Goal: Information Seeking & Learning: Learn about a topic

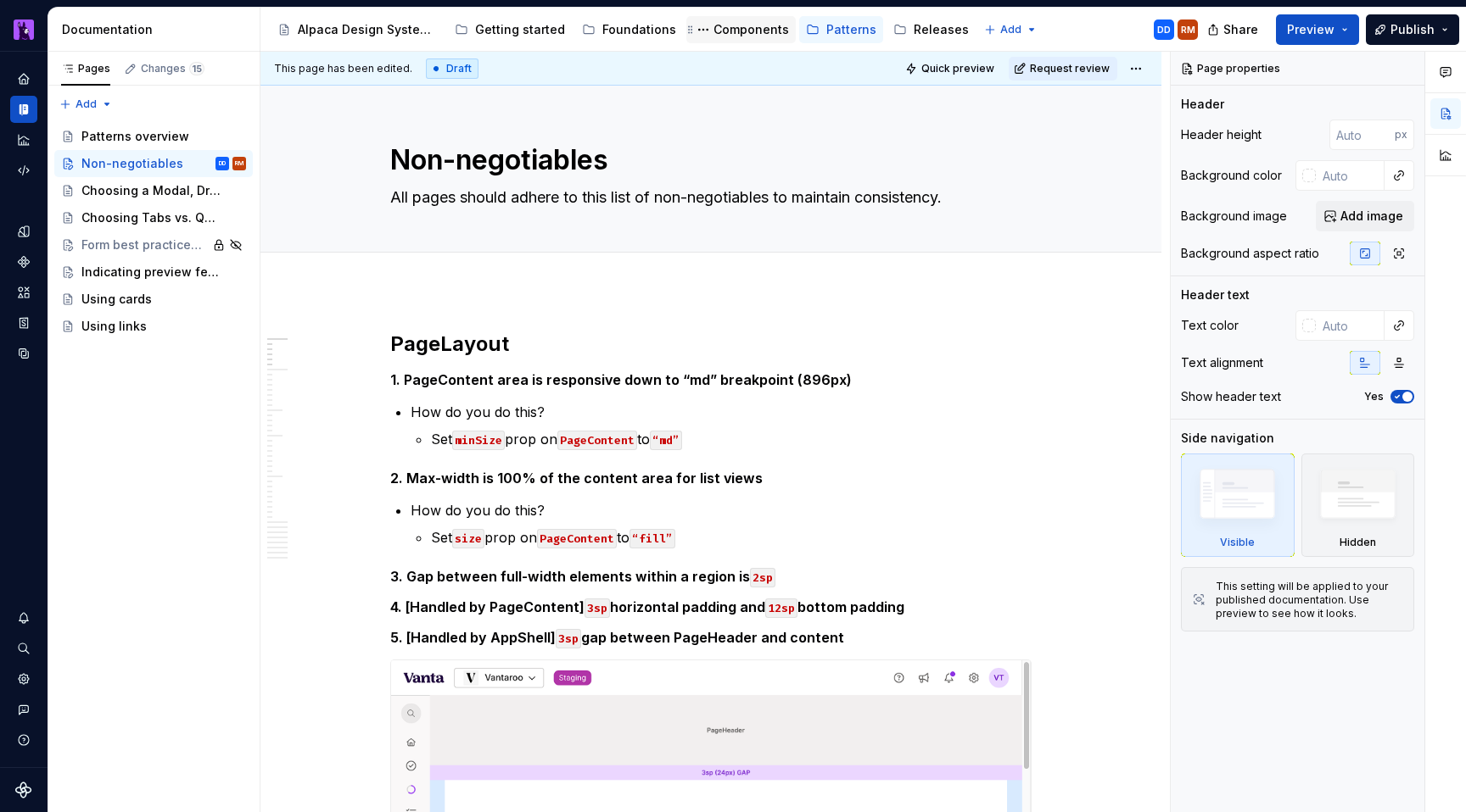
click at [739, 28] on div "Components" at bounding box center [751, 29] width 75 height 17
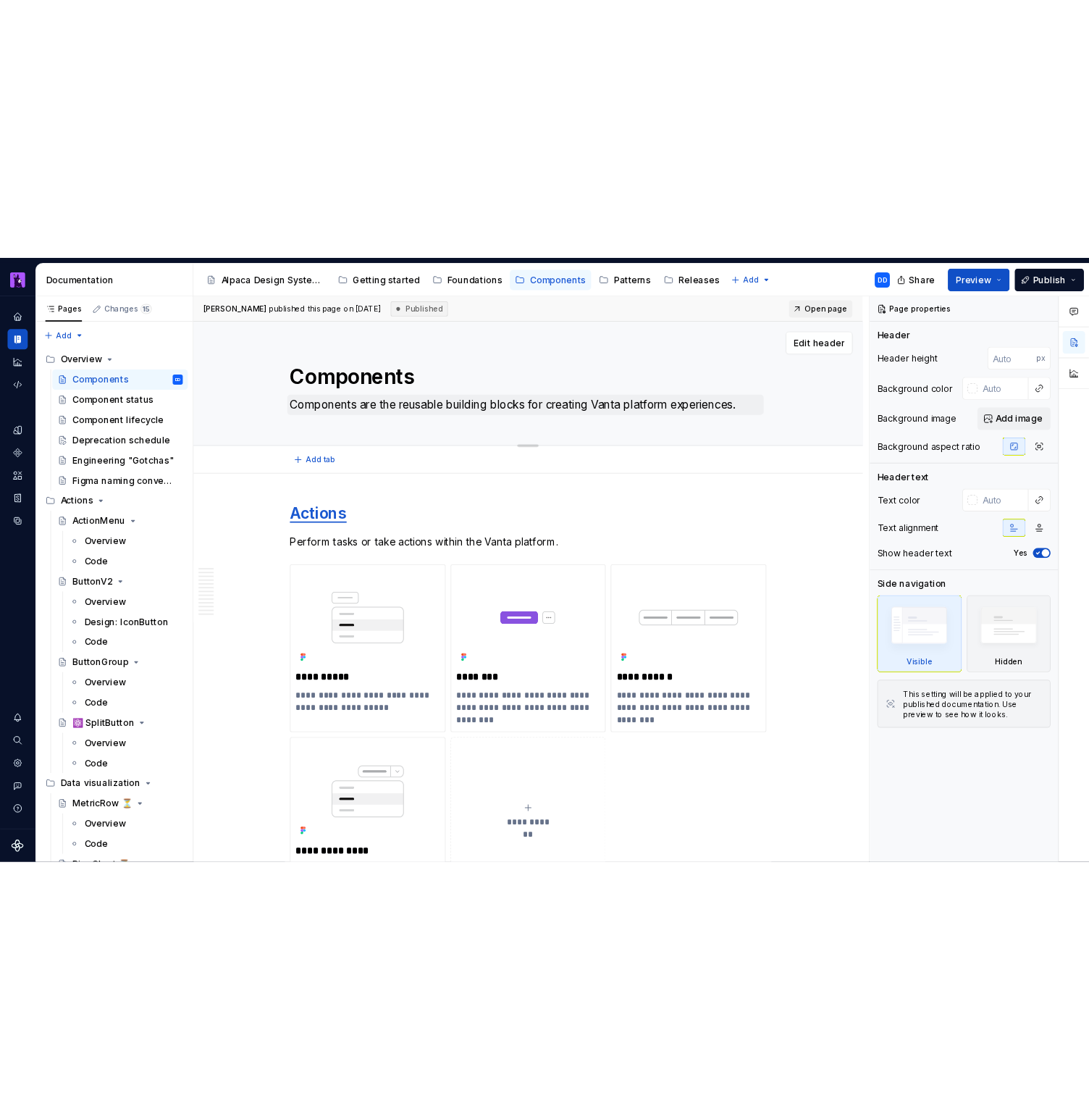
scroll to position [3113, 0]
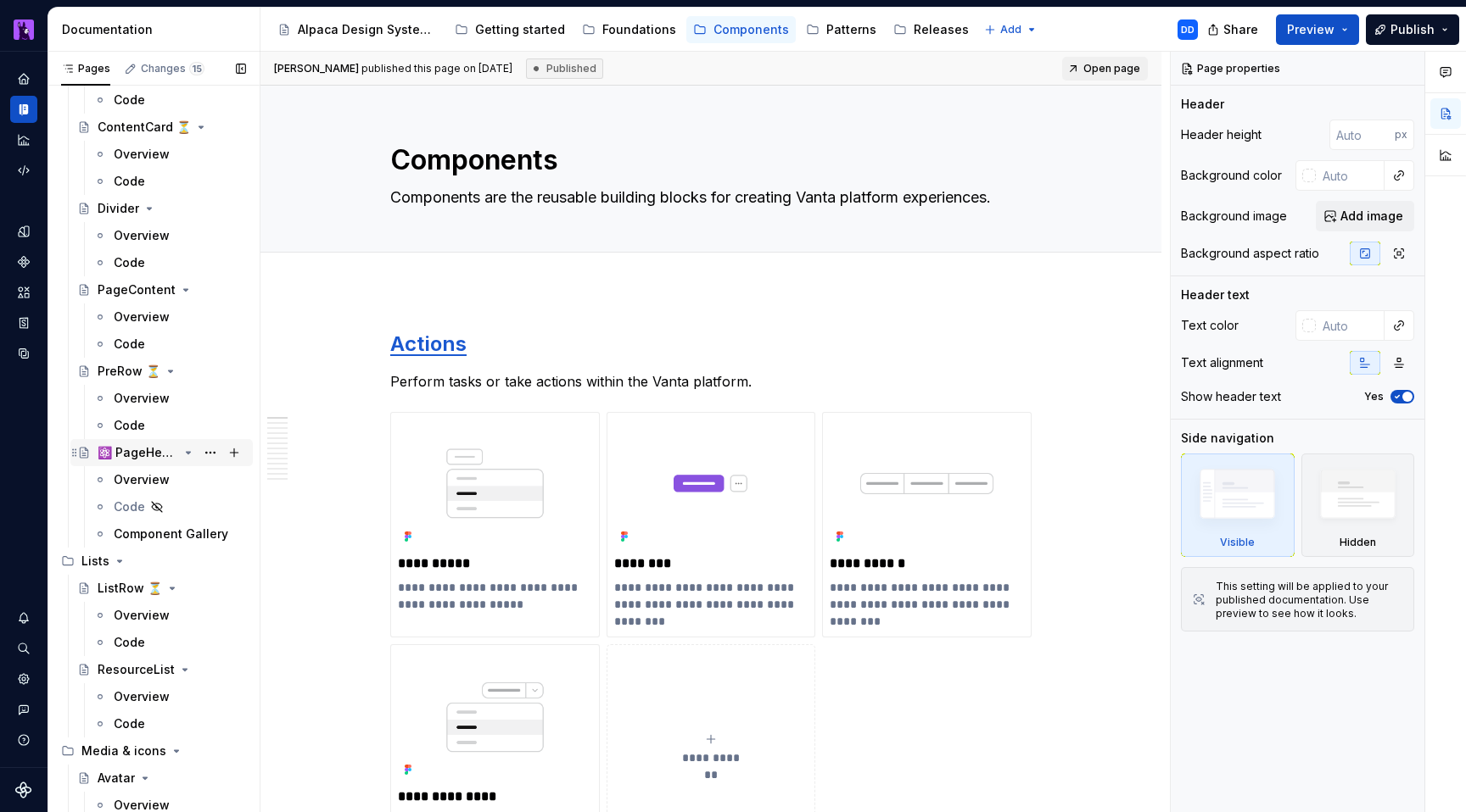
click at [149, 453] on div "⚛️ PageHeaderV2 🆕" at bounding box center [138, 452] width 81 height 17
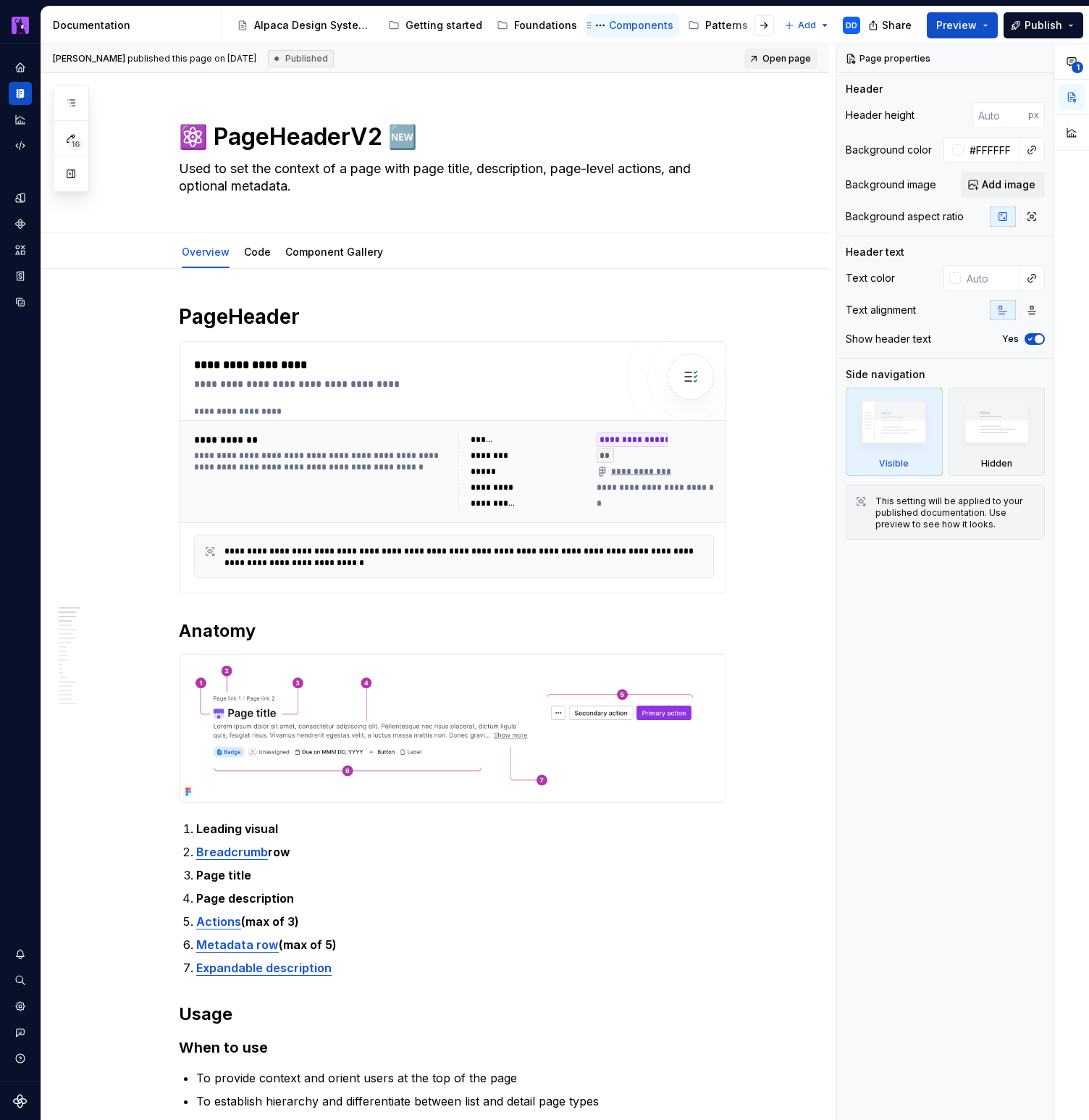
click at [630, 17] on div "Components" at bounding box center [632, 25] width 82 height 18
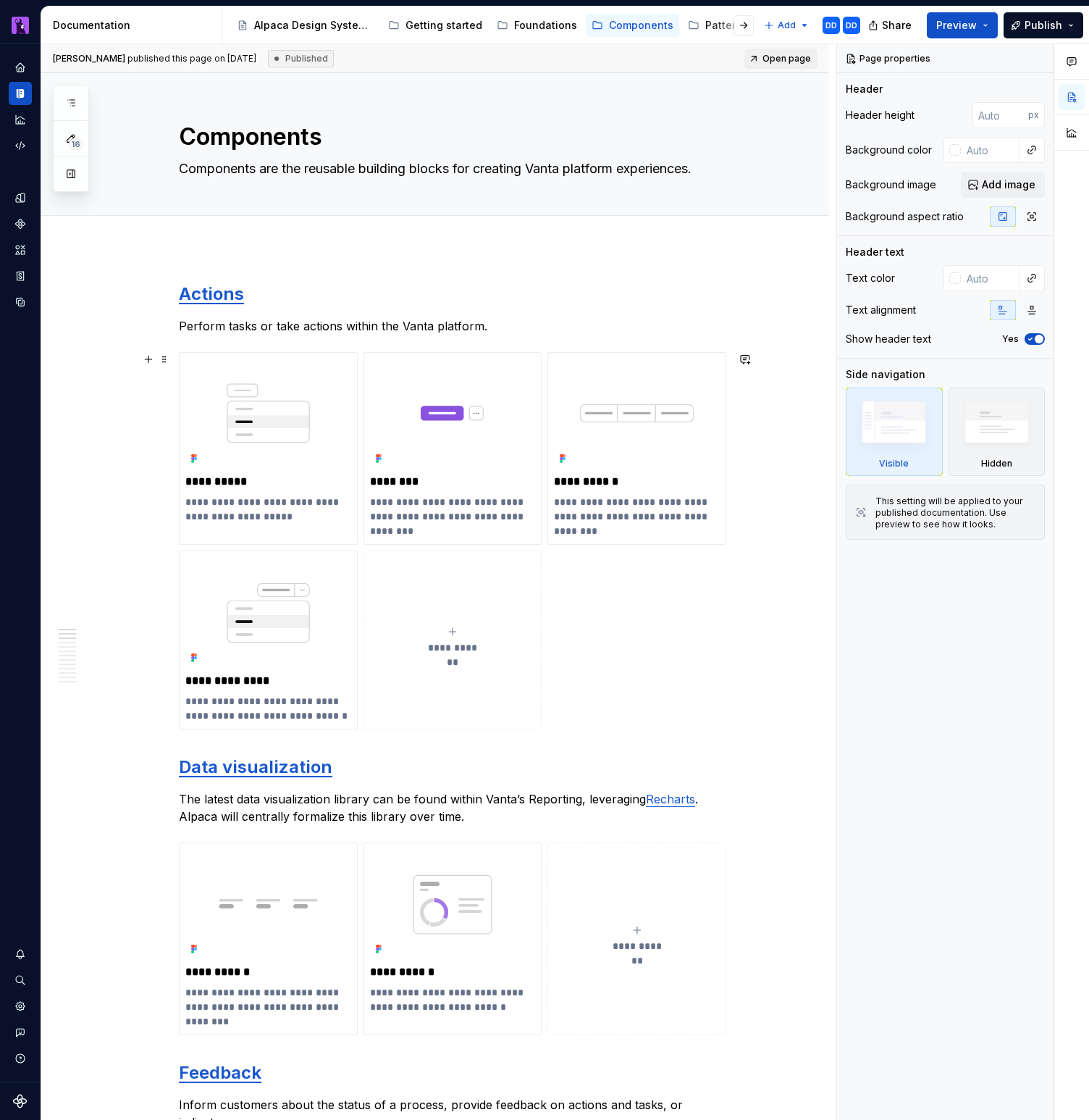
click at [713, 667] on div "**********" at bounding box center [453, 541] width 548 height 378
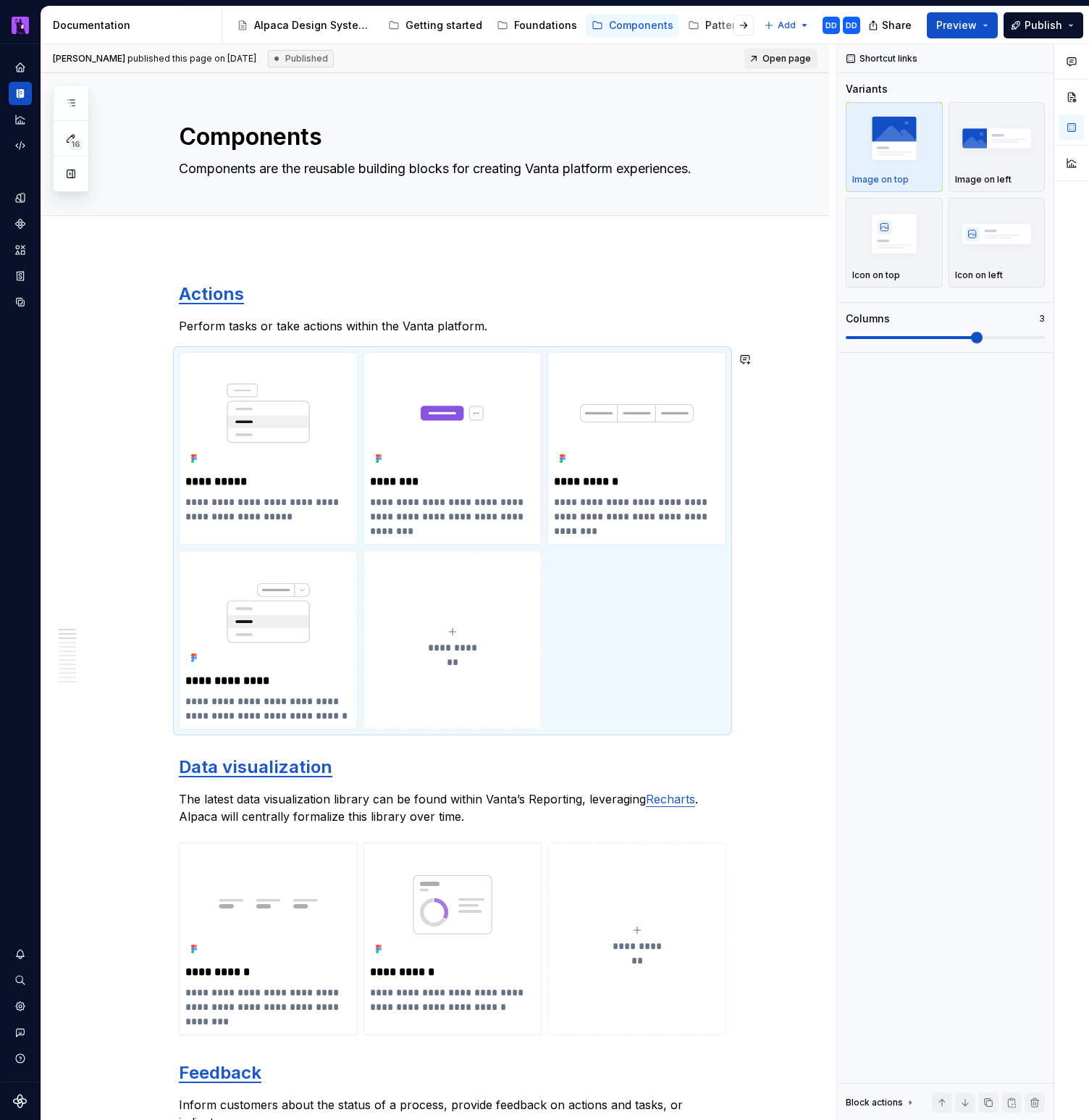
scroll to position [2991, 0]
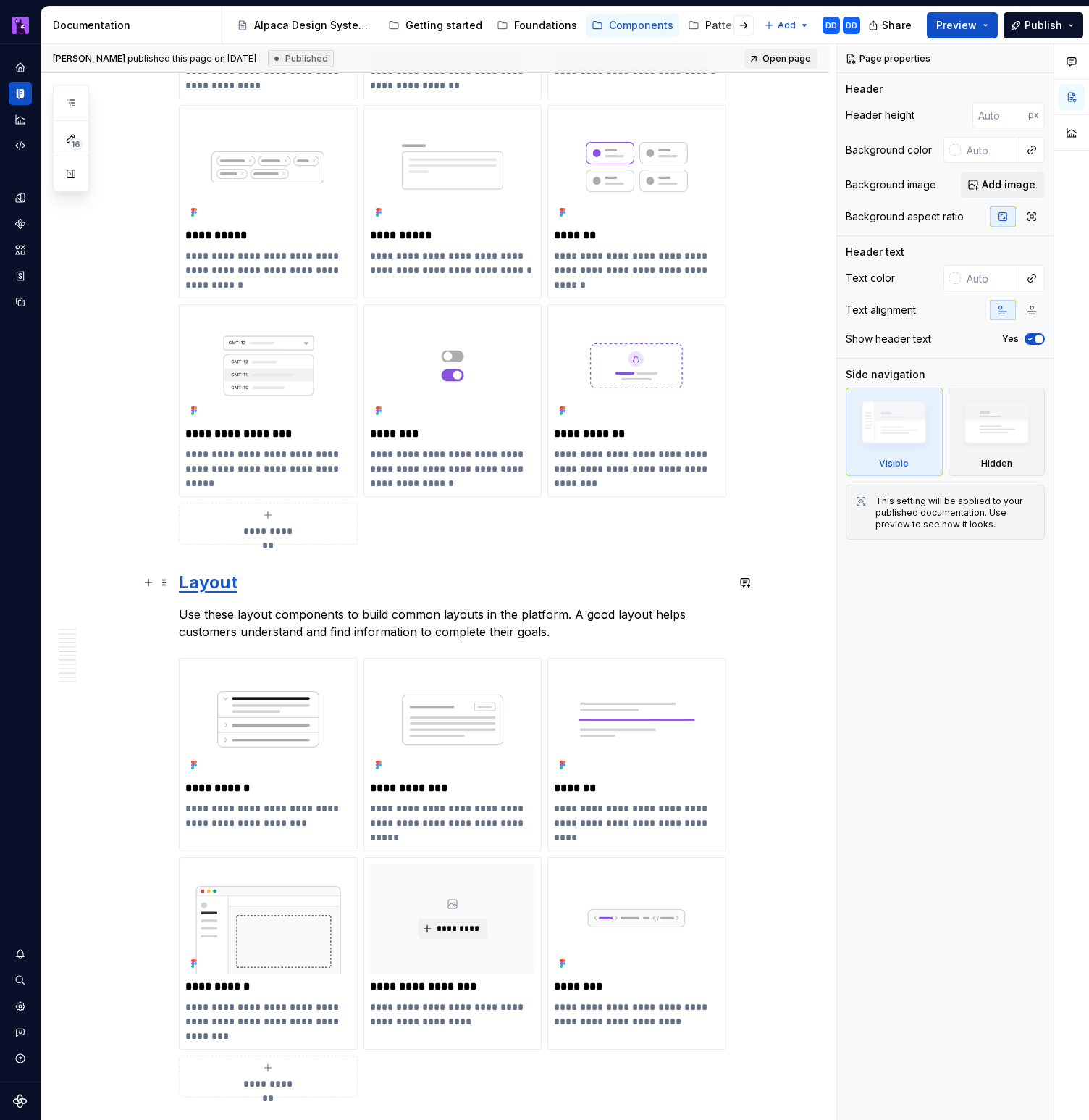
click at [226, 578] on link "Layout" at bounding box center [208, 581] width 59 height 21
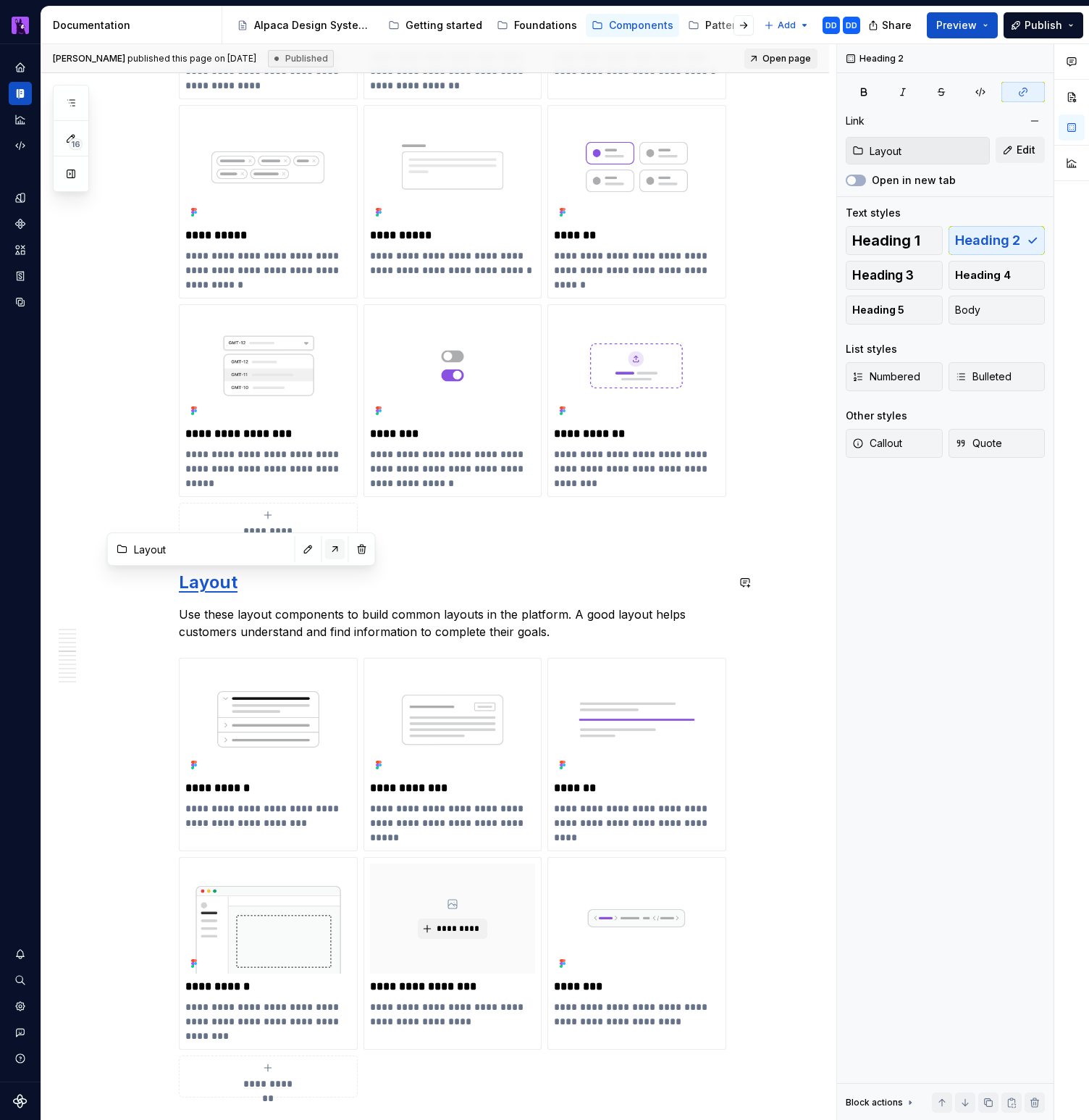
click at [325, 551] on button "button" at bounding box center [335, 549] width 20 height 20
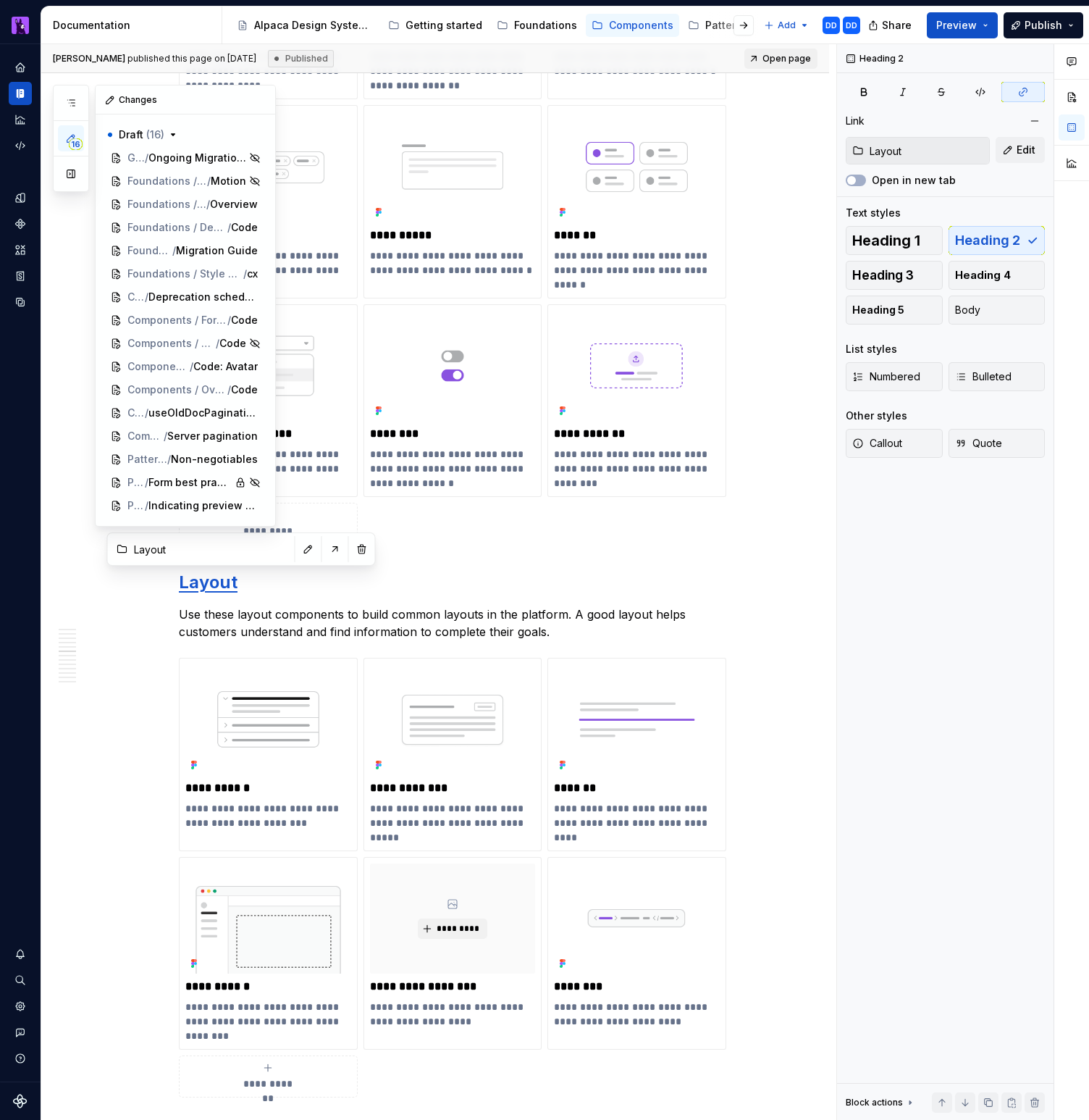
scroll to position [0, 0]
click at [76, 137] on icon "button" at bounding box center [71, 138] width 12 height 12
type textarea "*"
click at [64, 178] on button "button" at bounding box center [71, 174] width 26 height 26
type textarea "*"
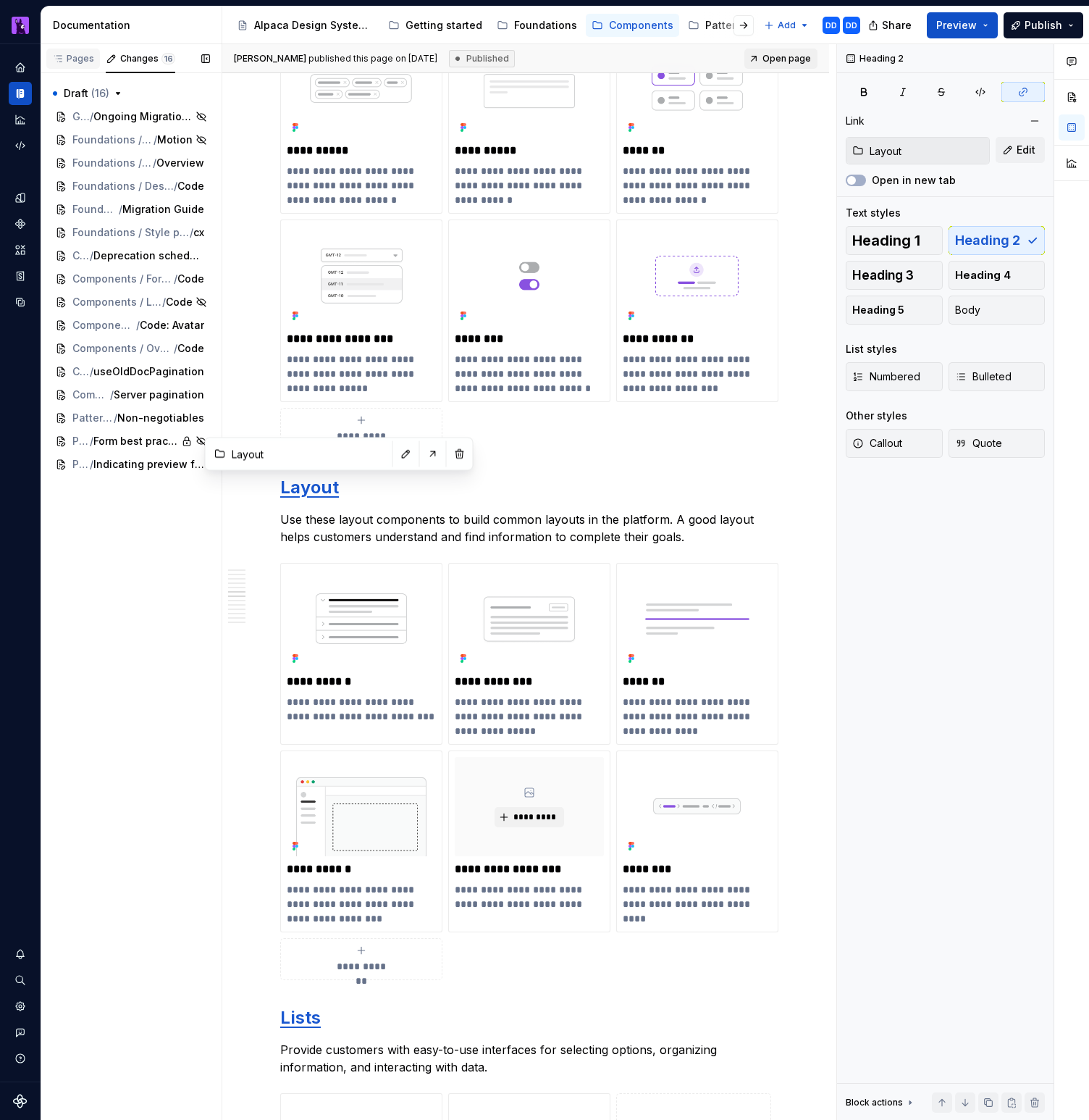
click at [81, 54] on div "Pages" at bounding box center [73, 59] width 42 height 12
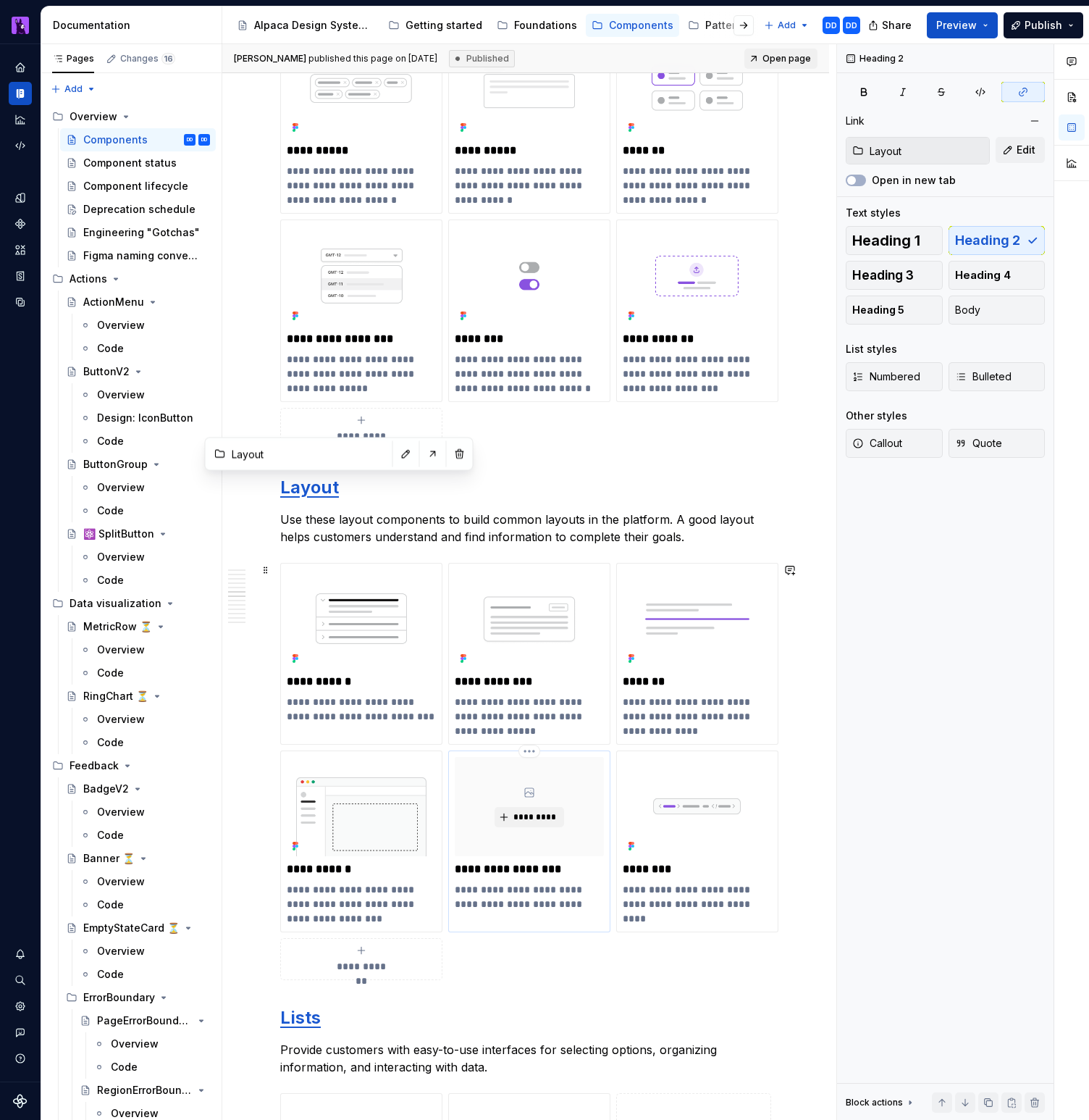
click at [528, 693] on p "**********" at bounding box center [529, 869] width 149 height 14
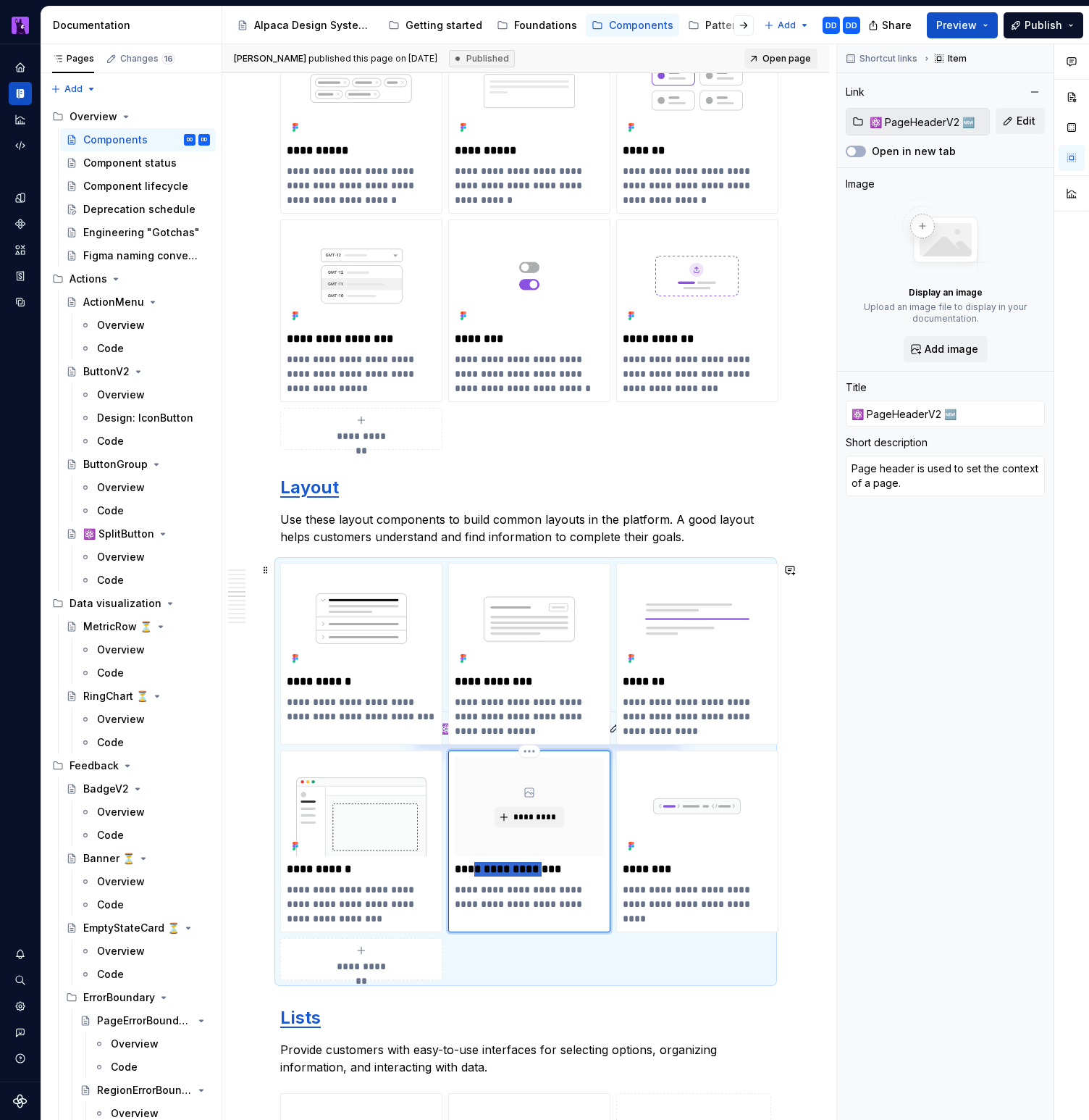
click at [528, 693] on p "**********" at bounding box center [529, 869] width 149 height 14
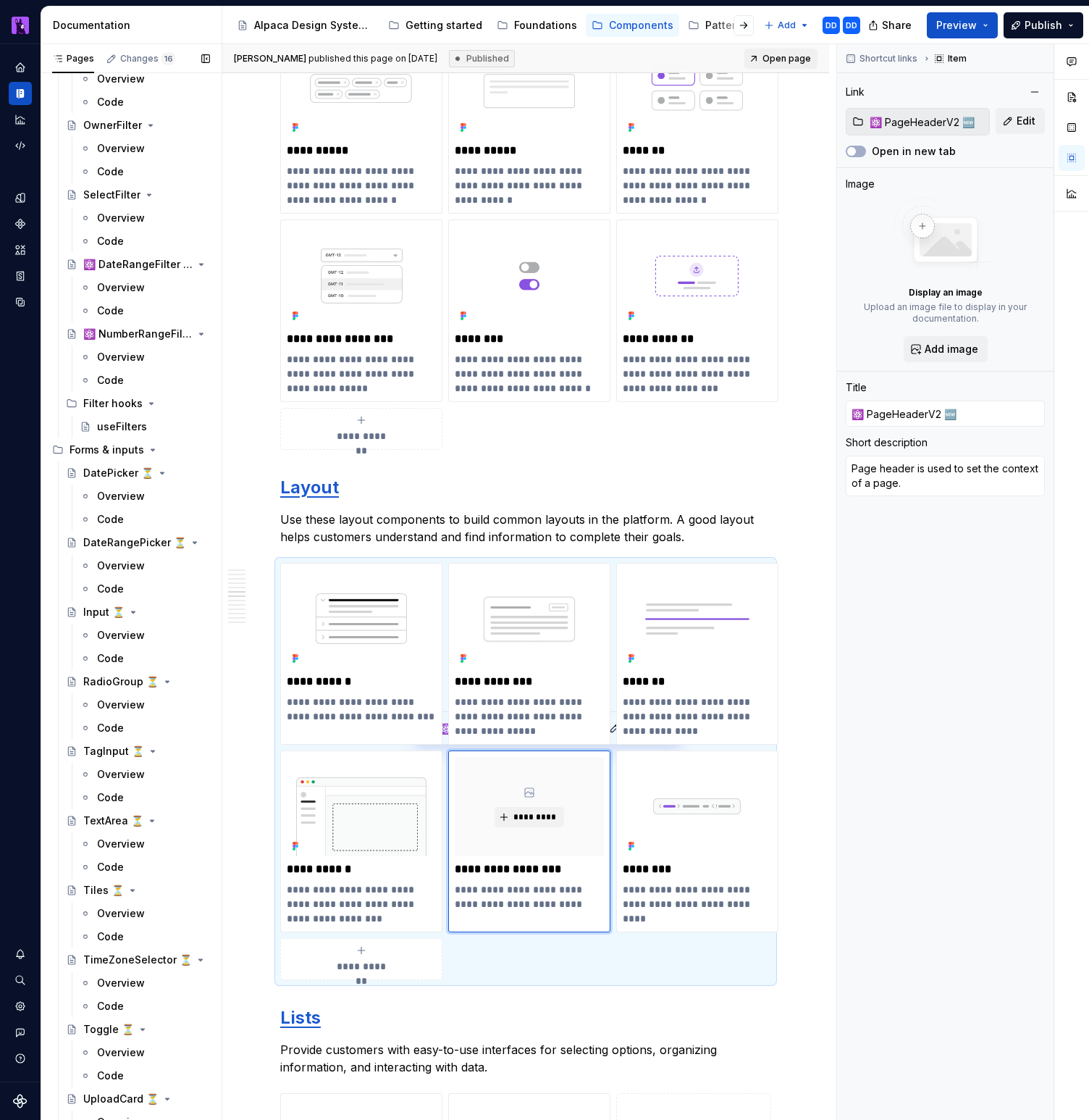
scroll to position [2901, 0]
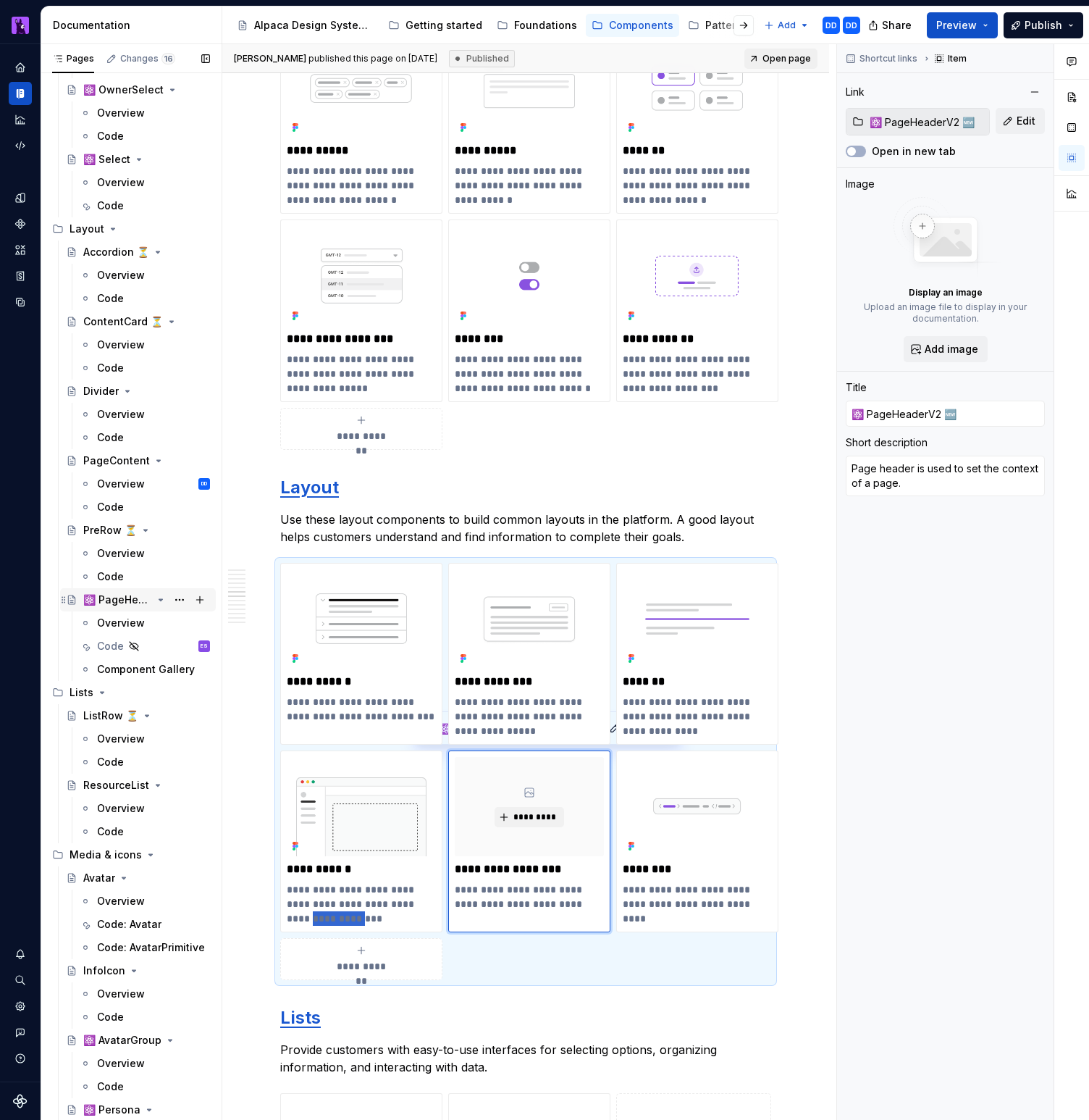
click at [131, 594] on div "⚛️ PageHeaderV2 🆕" at bounding box center [118, 599] width 69 height 14
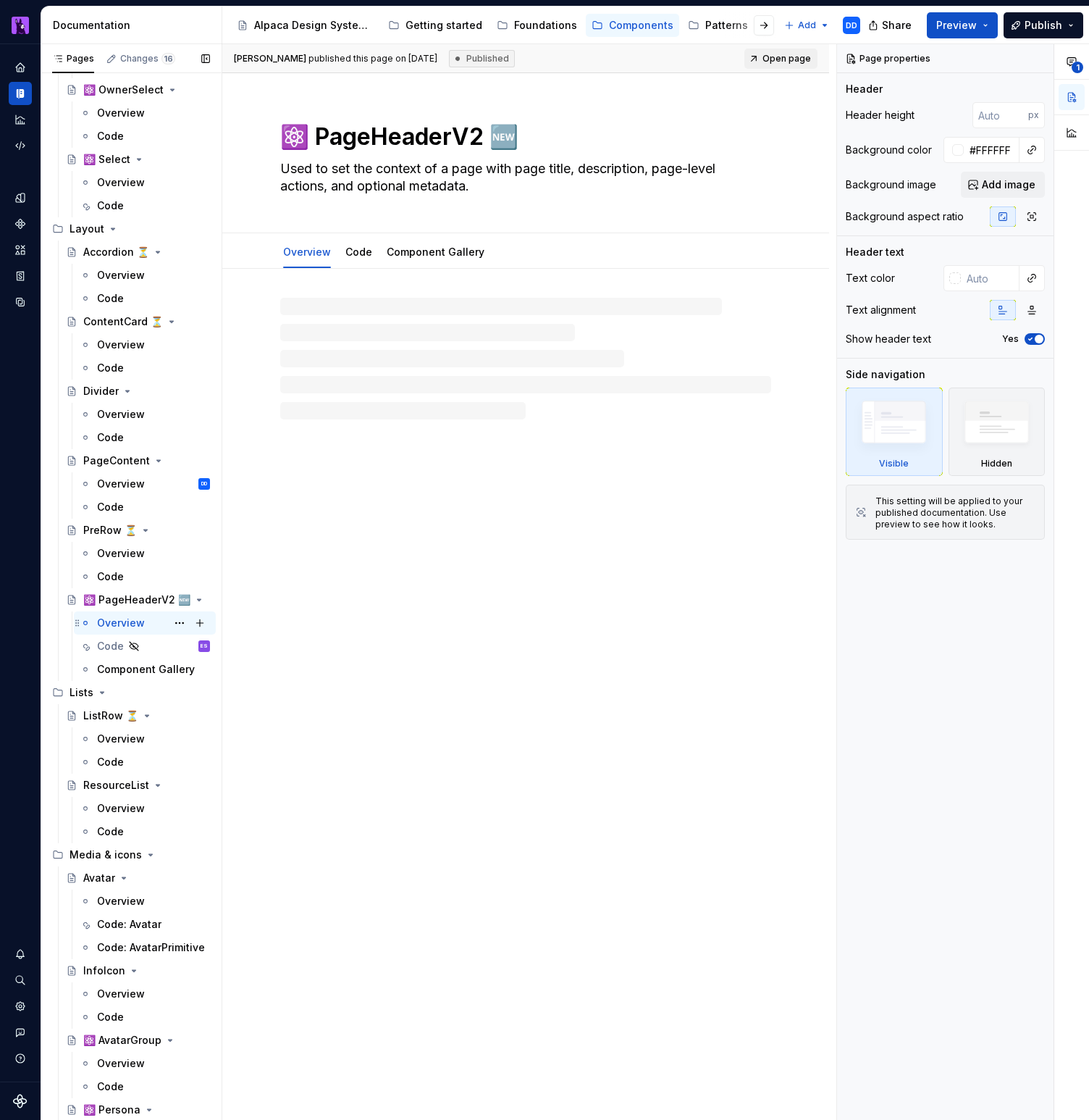
click at [131, 620] on div "Overview" at bounding box center [121, 622] width 48 height 14
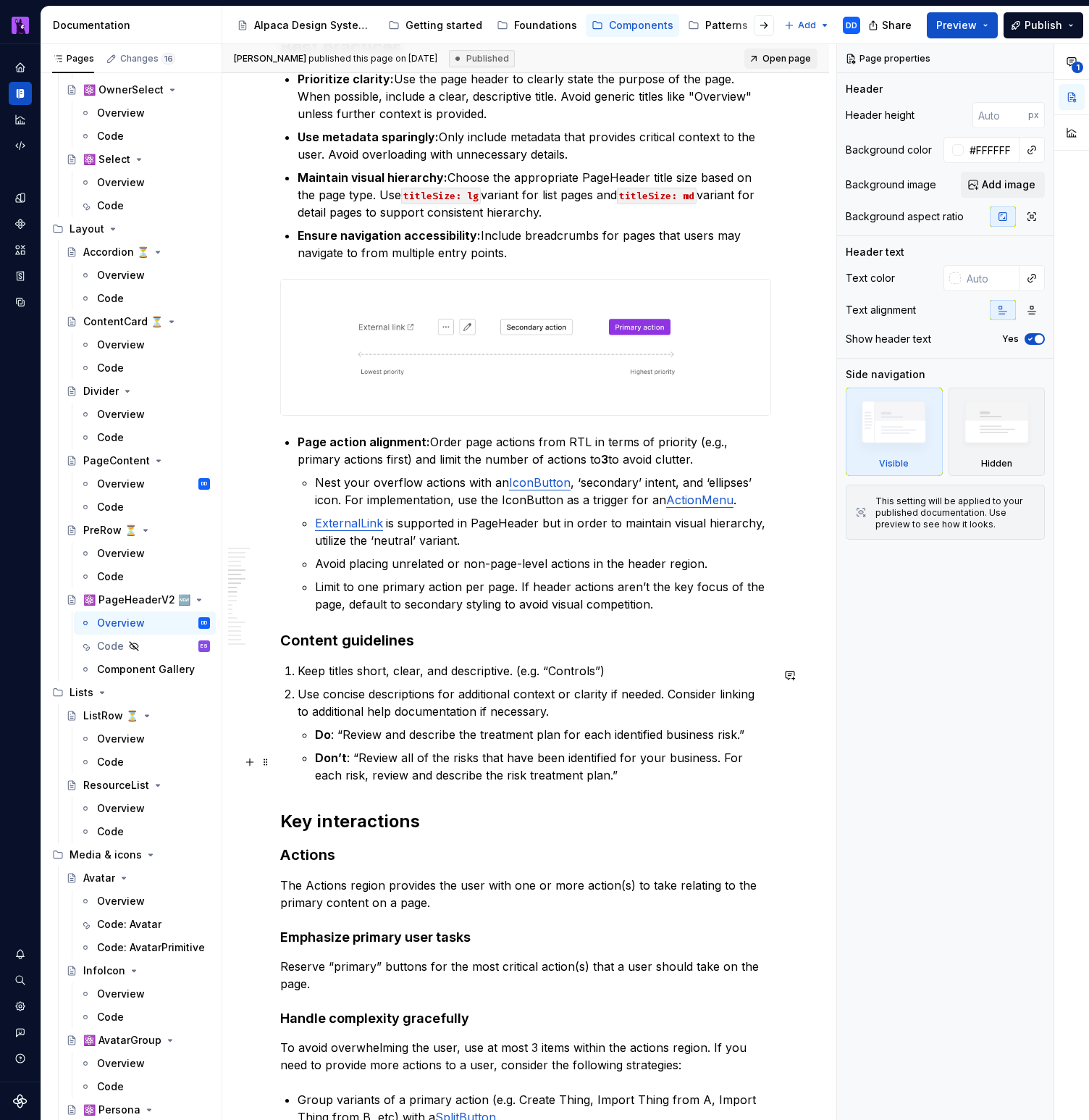
scroll to position [1152, 0]
click at [646, 612] on p "Limit to one primary action per page. If header actions aren’t the key focus of…" at bounding box center [543, 594] width 456 height 35
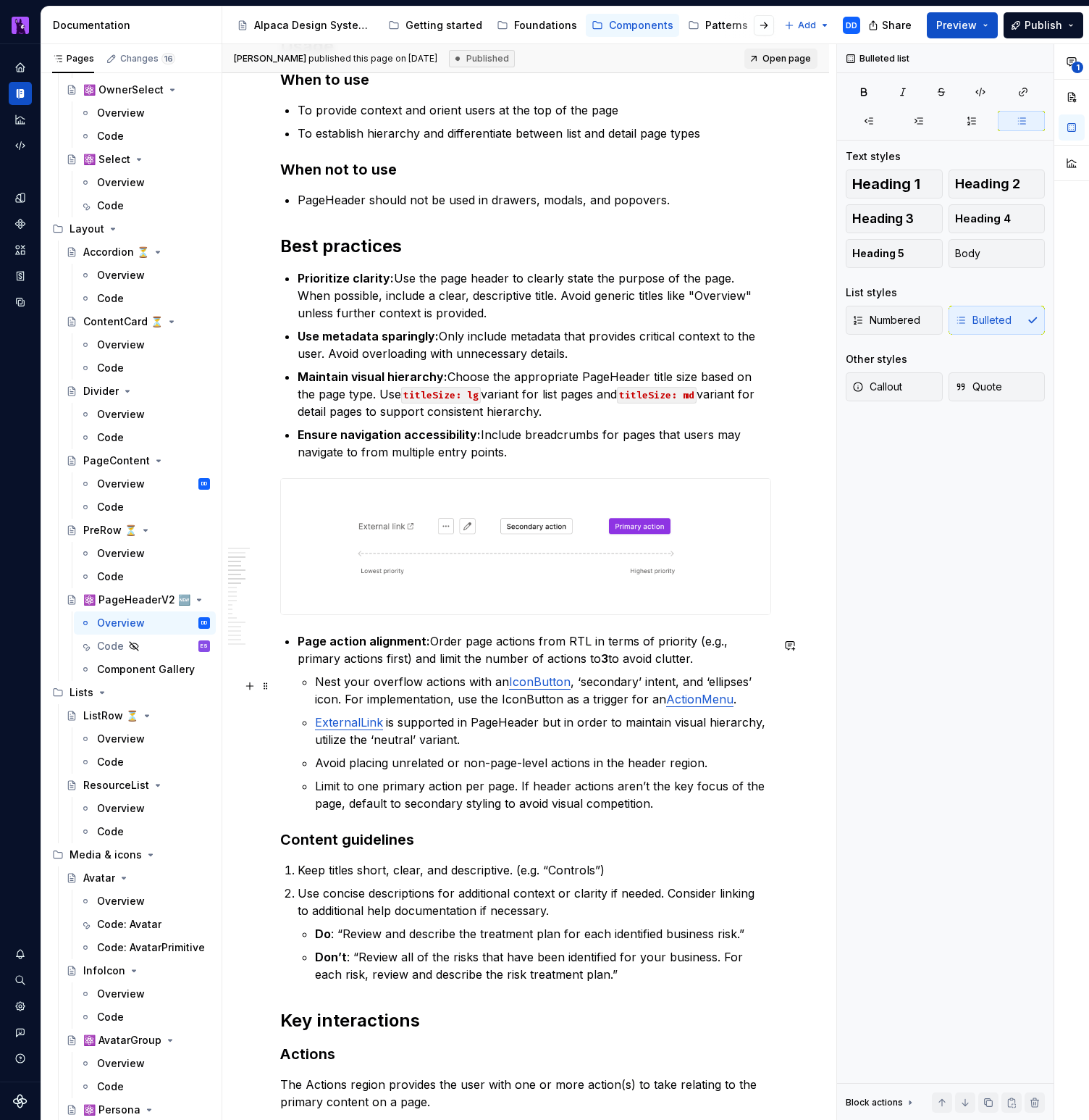
scroll to position [951, 0]
click at [555, 319] on p "Prioritize clarity: Use the page header to clearly state the purpose of the pag…" at bounding box center [534, 297] width 474 height 52
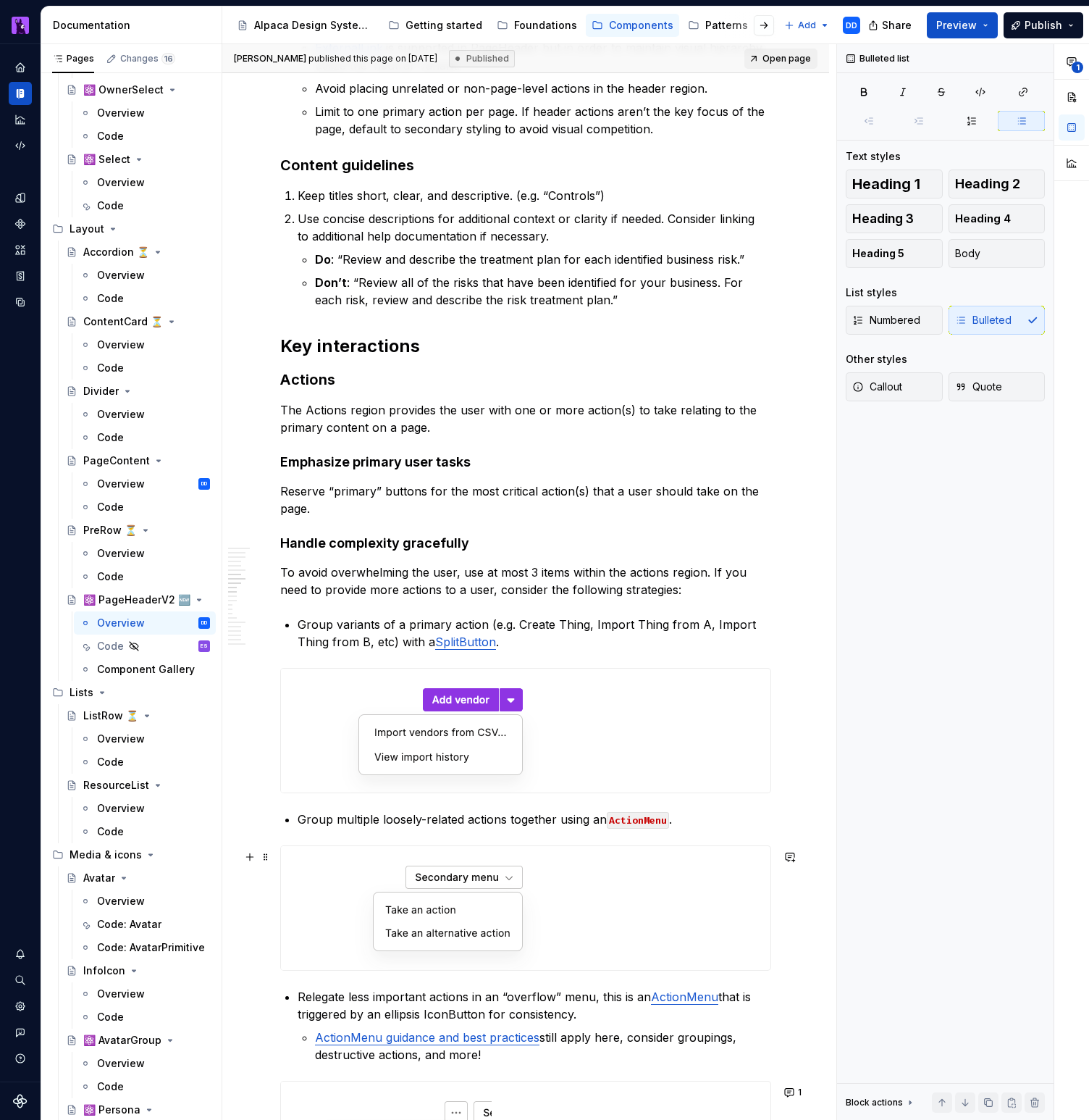
scroll to position [1631, 0]
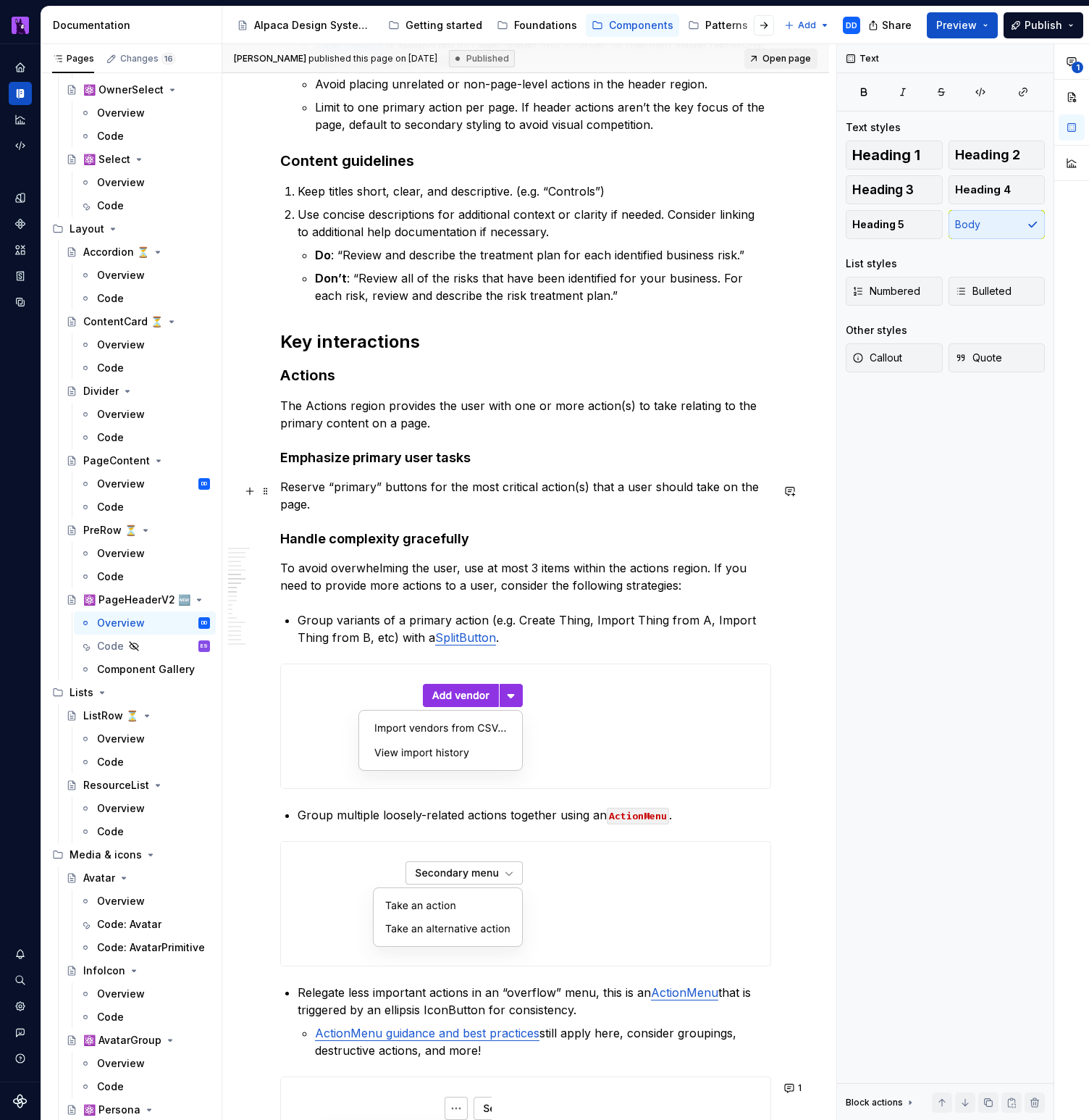
click at [623, 507] on p "Reserve “primary” buttons for the most critical action(s) that a user should ta…" at bounding box center [526, 495] width 491 height 35
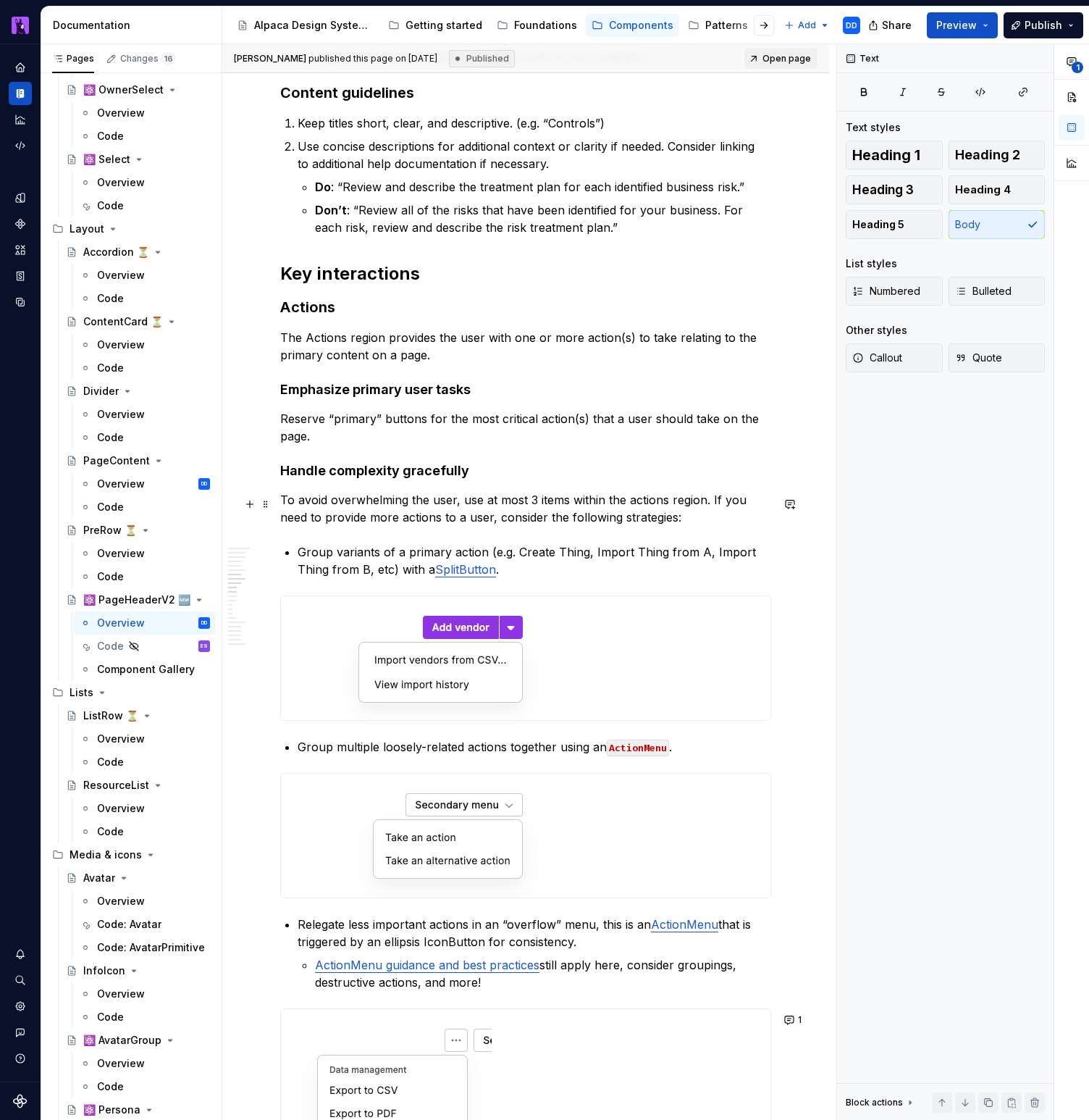
scroll to position [1702, 0]
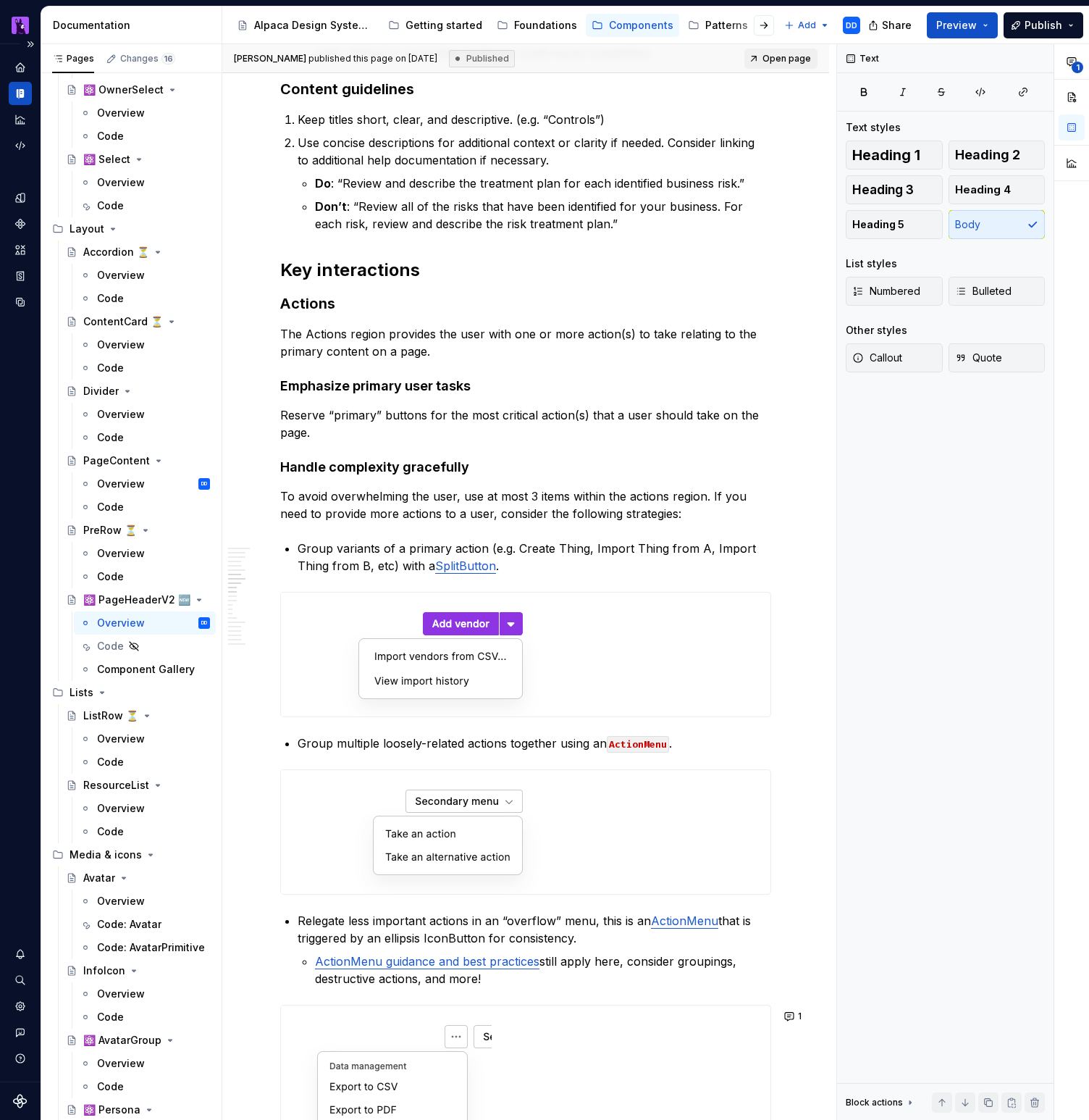
type textarea "*"
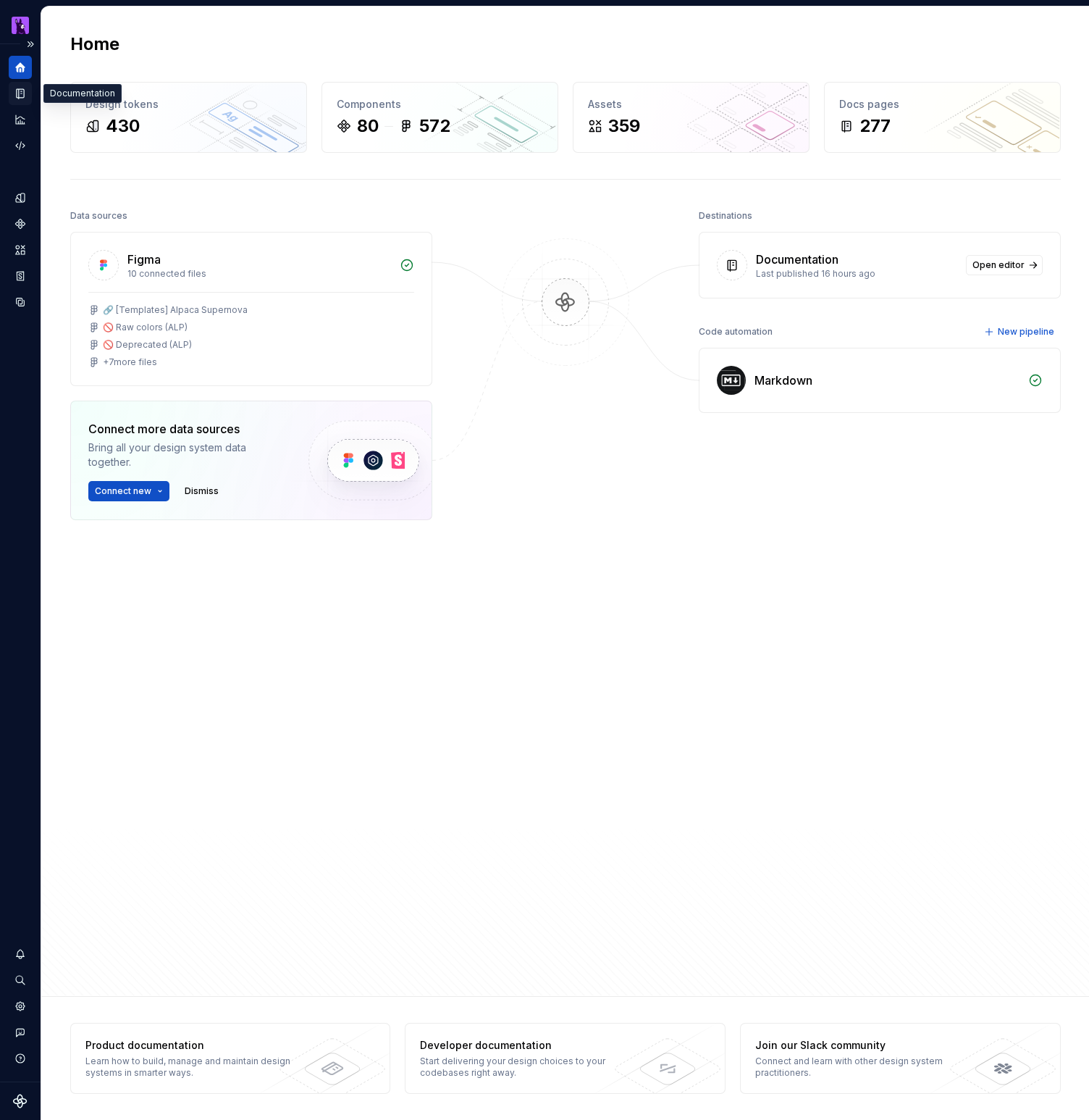
click at [19, 90] on icon "Documentation" at bounding box center [21, 94] width 6 height 8
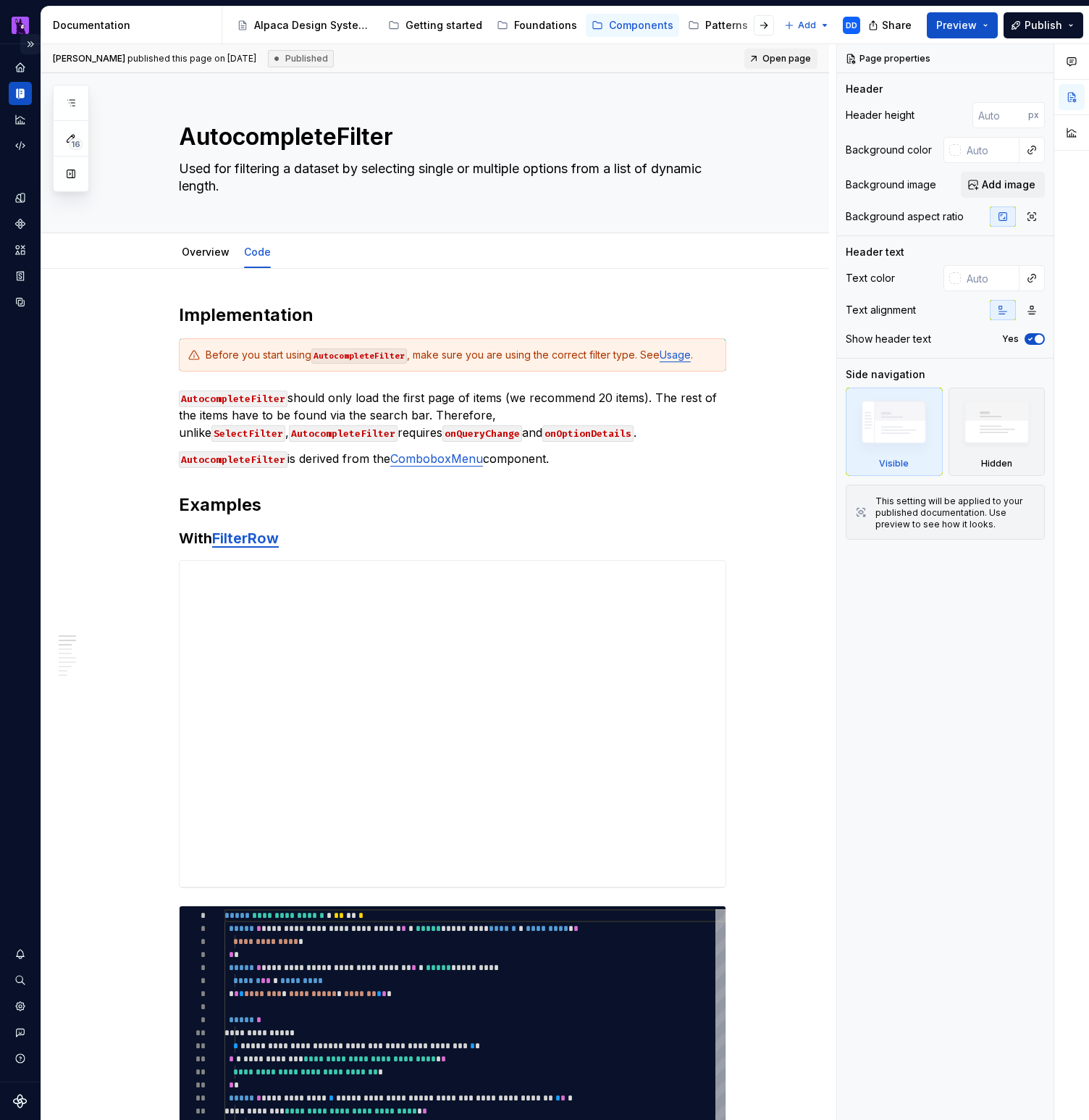
click at [32, 41] on button "Expand sidebar" at bounding box center [30, 44] width 20 height 20
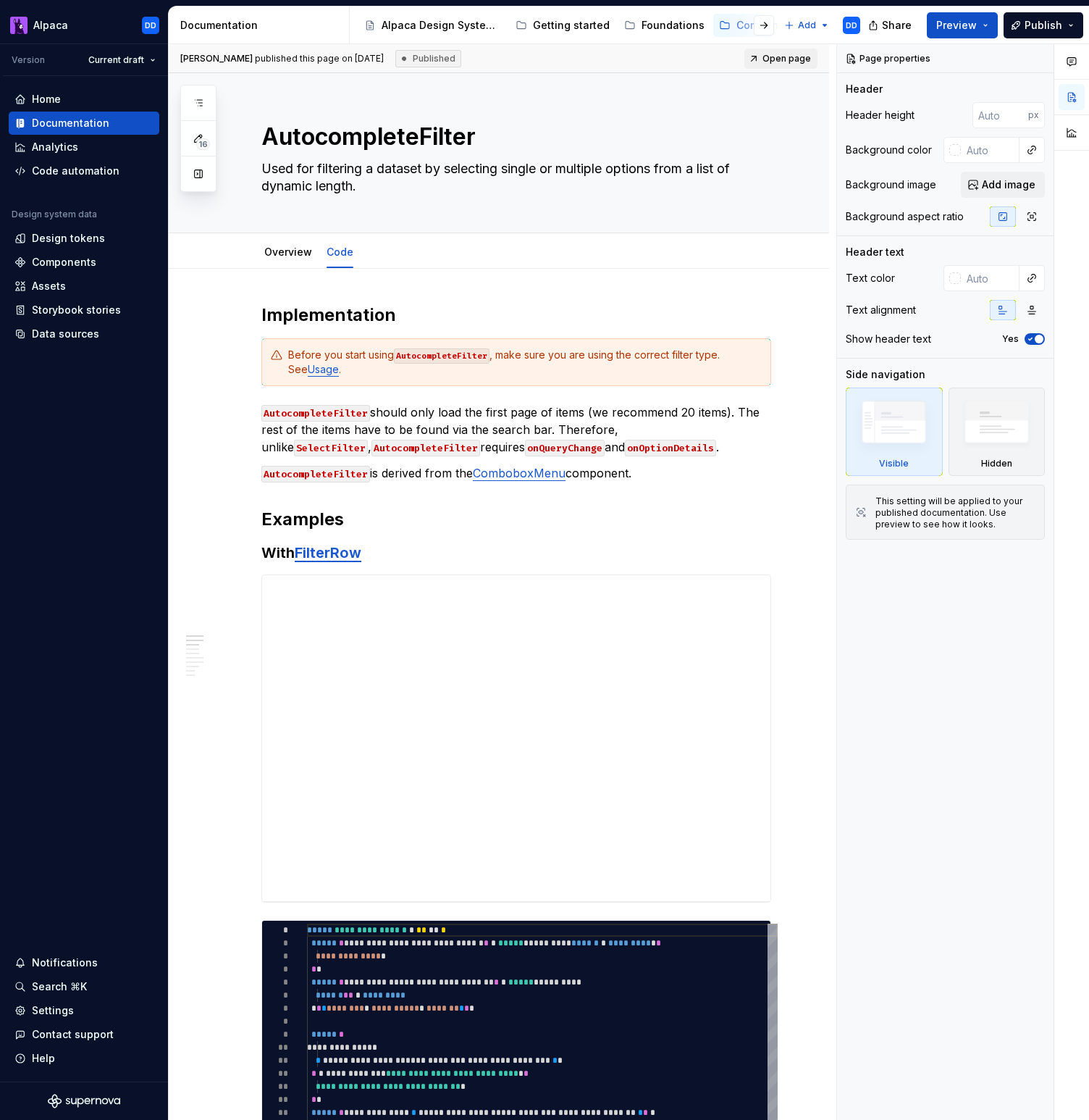
click at [730, 23] on div at bounding box center [752, 25] width 55 height 26
click at [40, 59] on div "Version" at bounding box center [29, 60] width 34 height 12
click at [78, 260] on div "Components" at bounding box center [64, 261] width 64 height 14
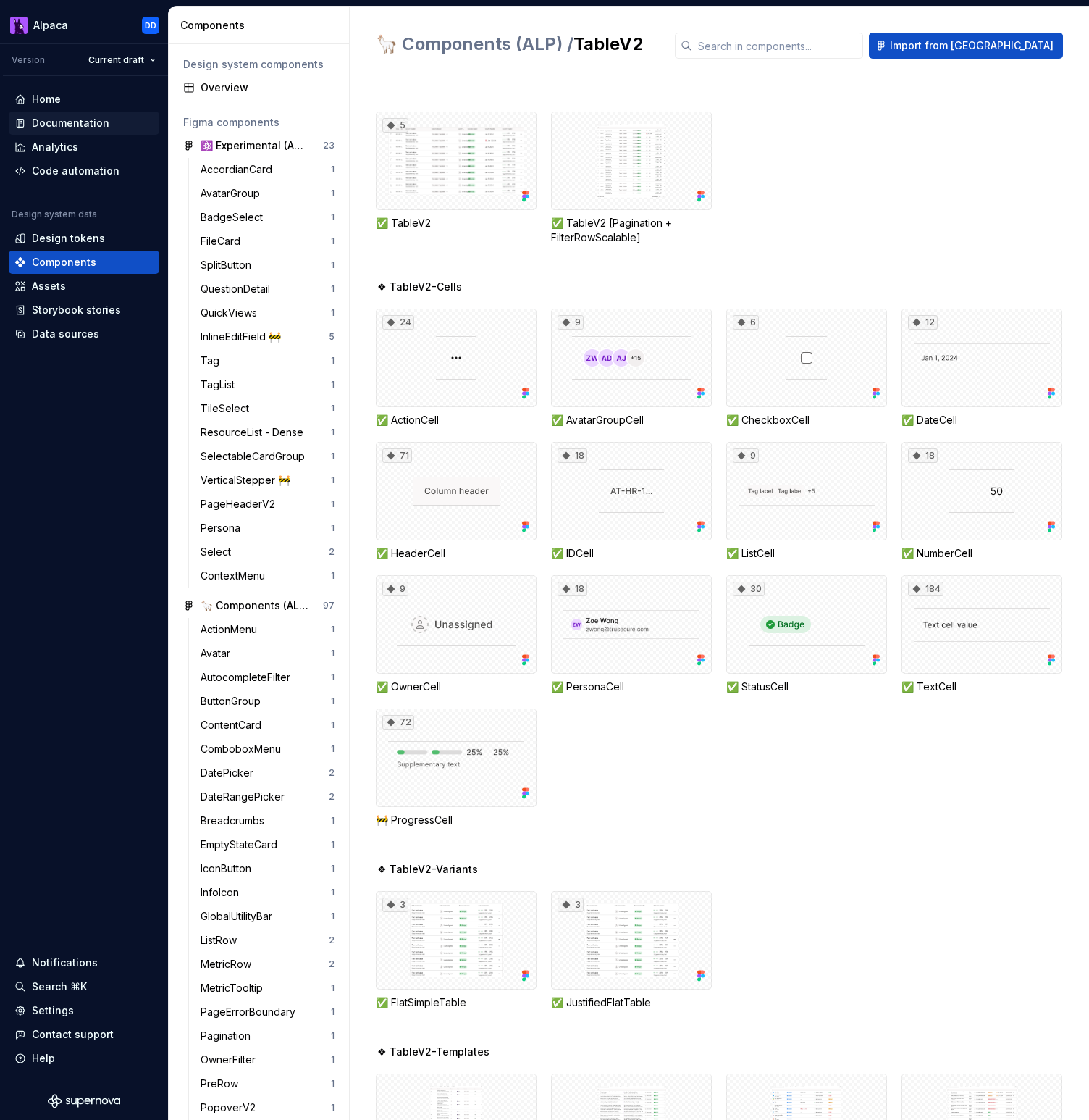
click at [87, 122] on div "Documentation" at bounding box center [71, 122] width 78 height 14
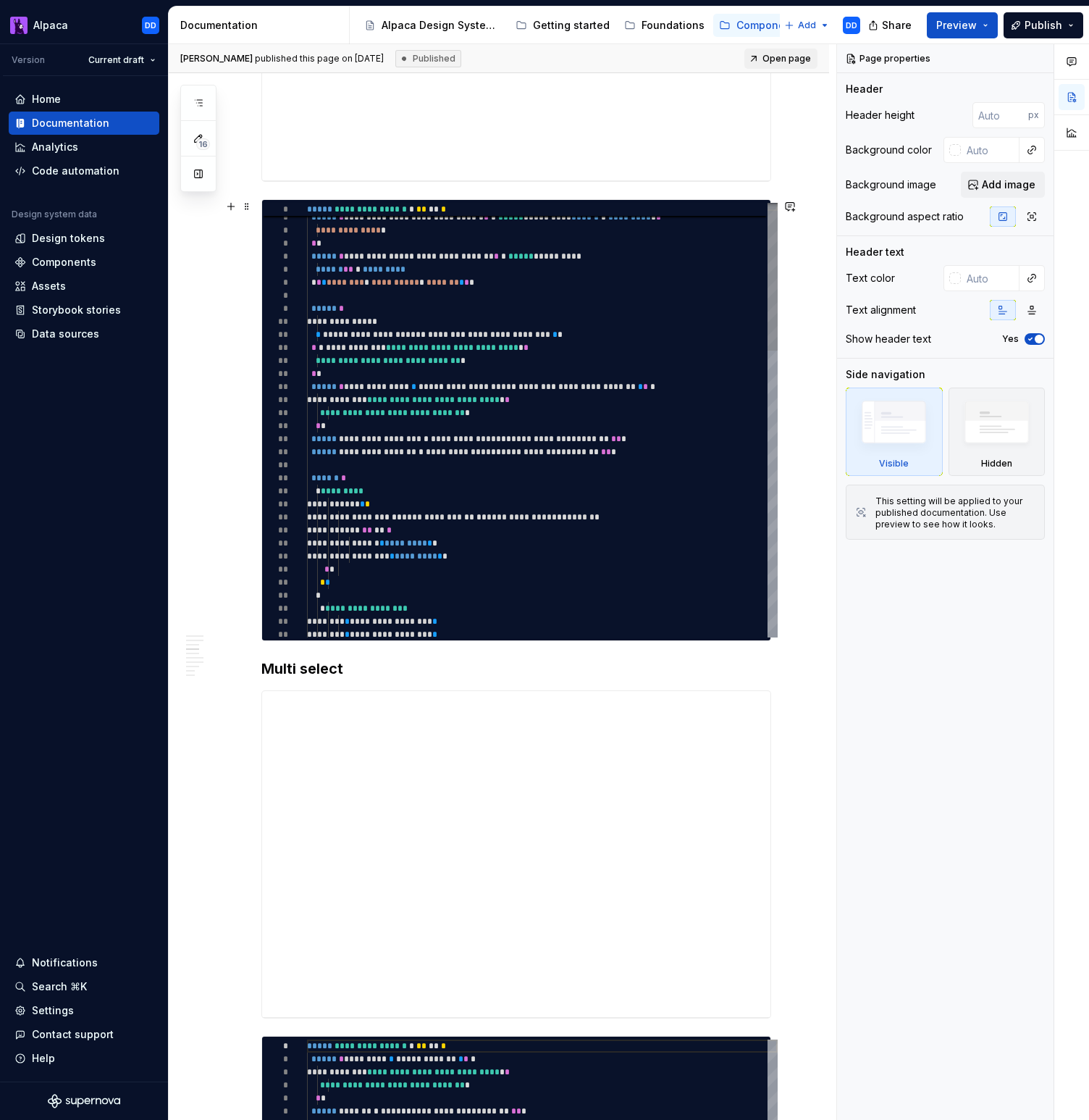
scroll to position [806, 0]
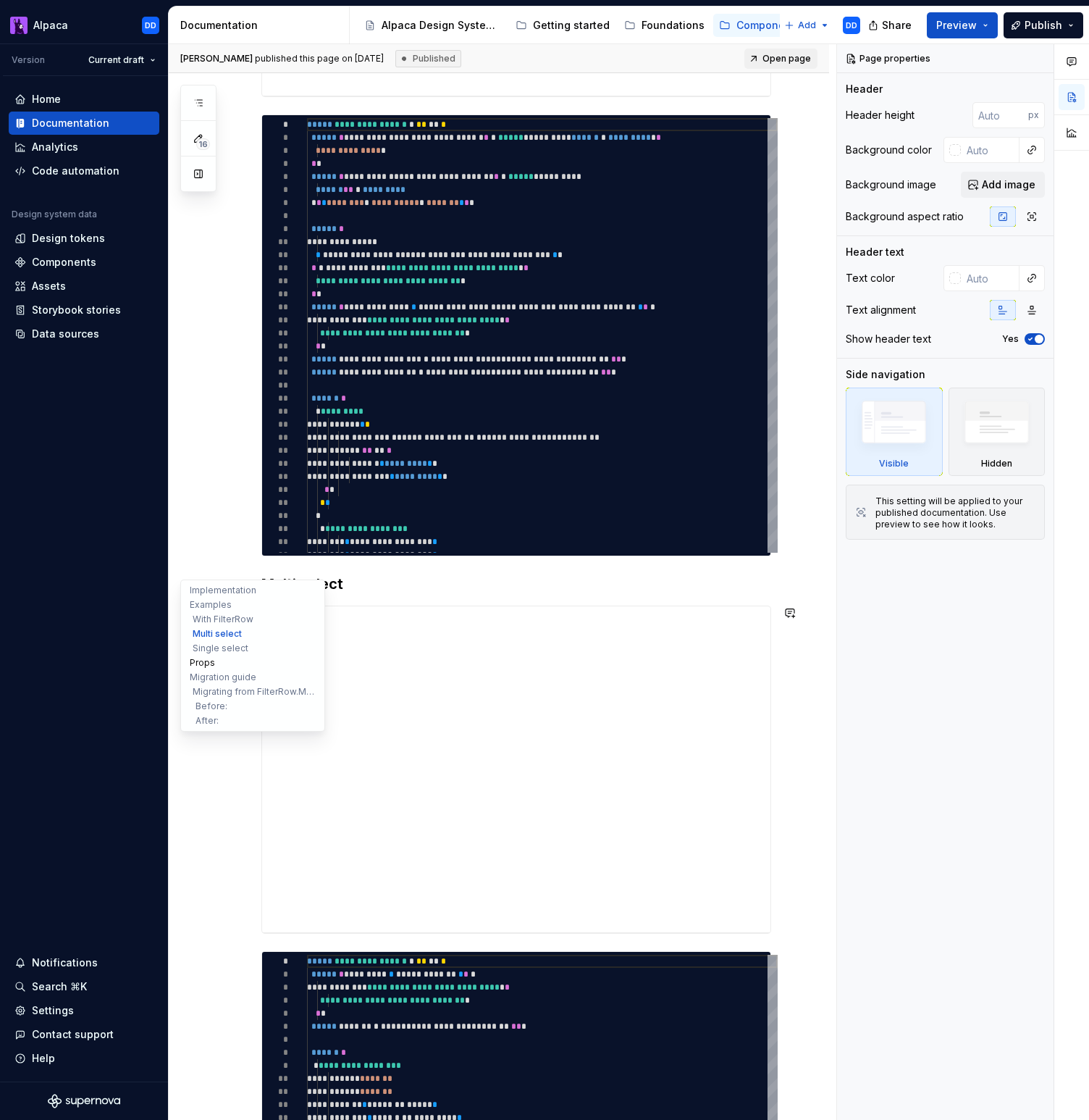
click at [194, 668] on button "Props" at bounding box center [252, 662] width 137 height 14
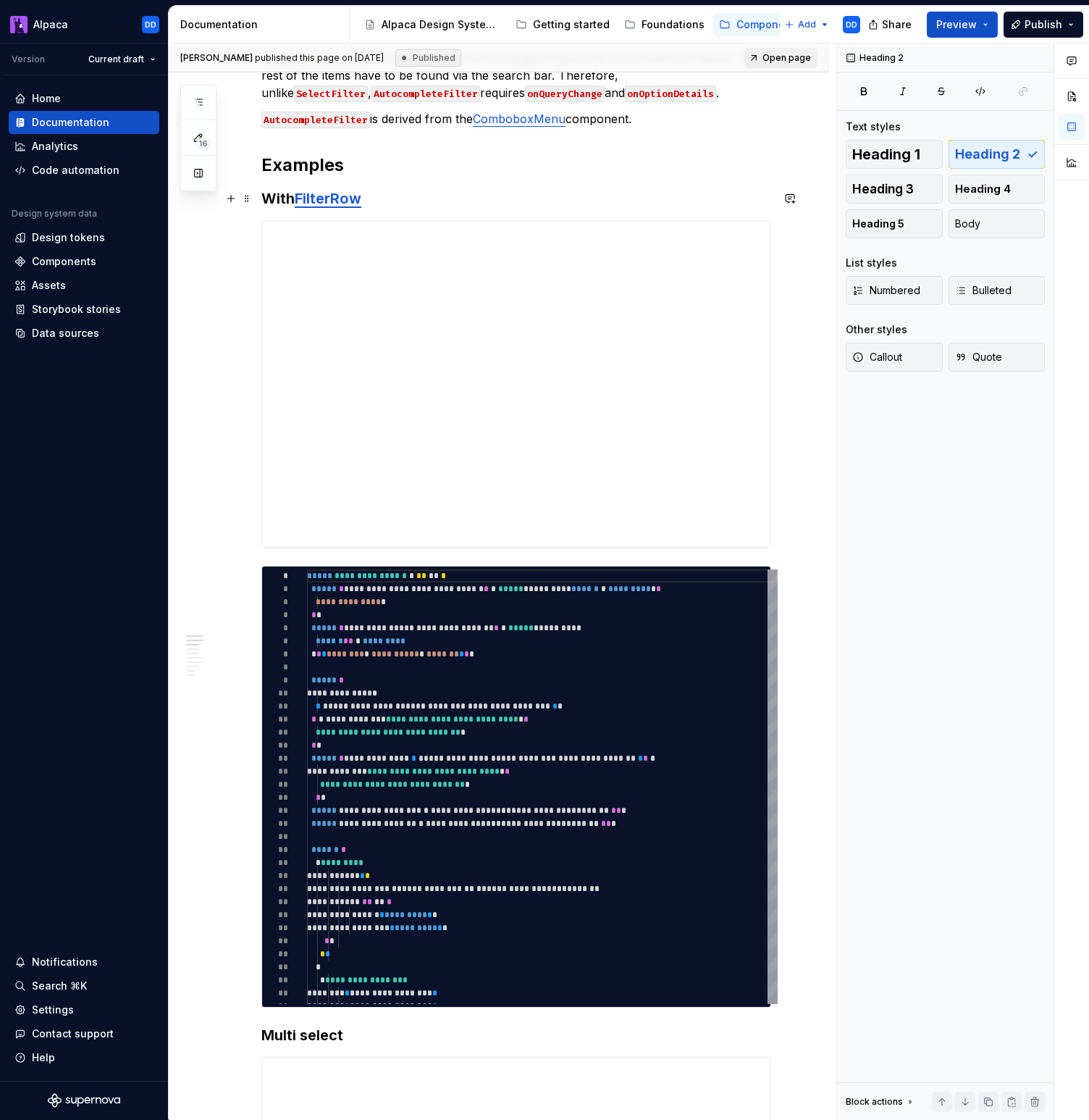
scroll to position [0, 0]
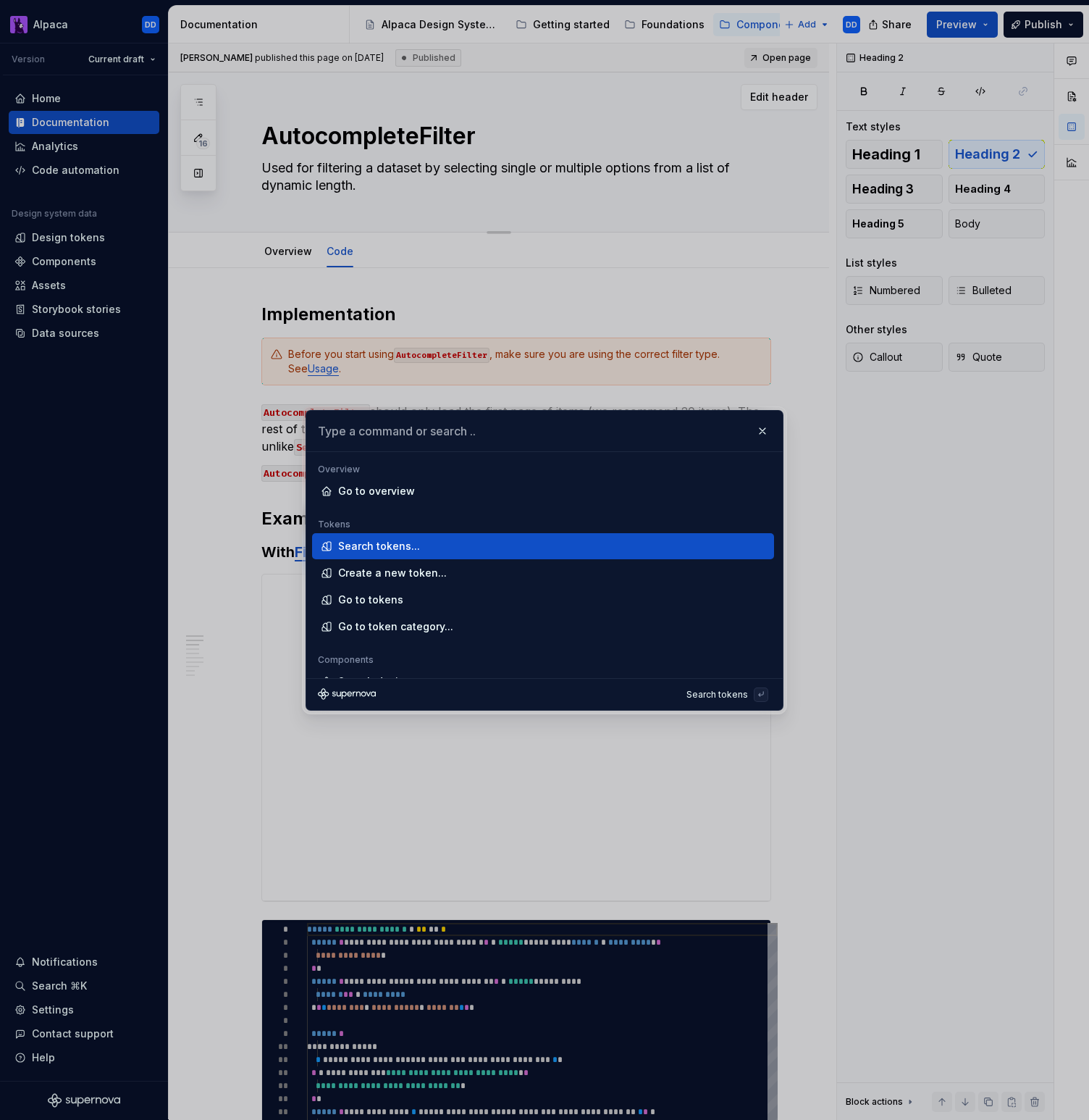
type textarea "*"
type input "p"
type textarea "*"
type input "pa"
type textarea "*"
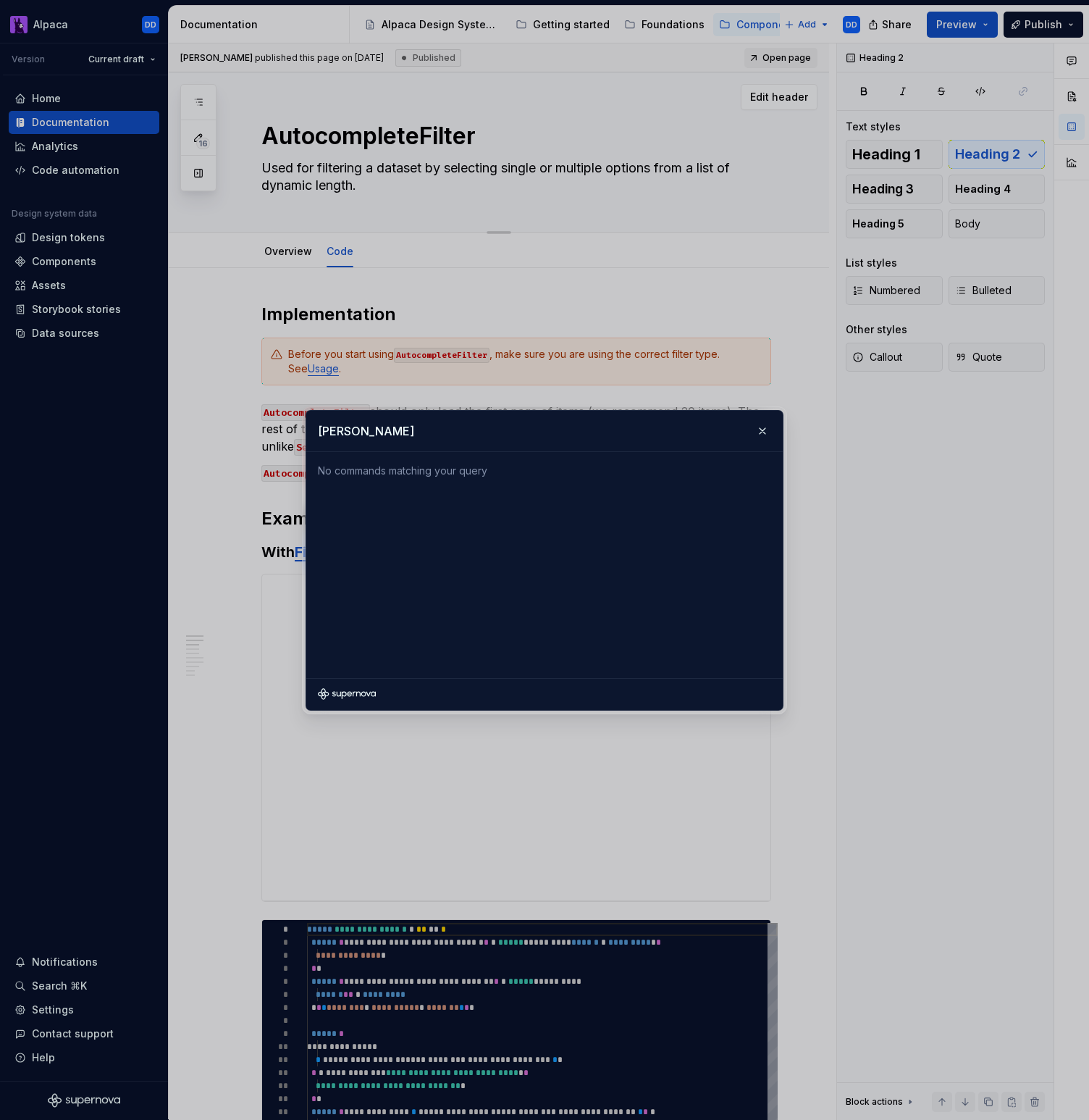
type input "page"
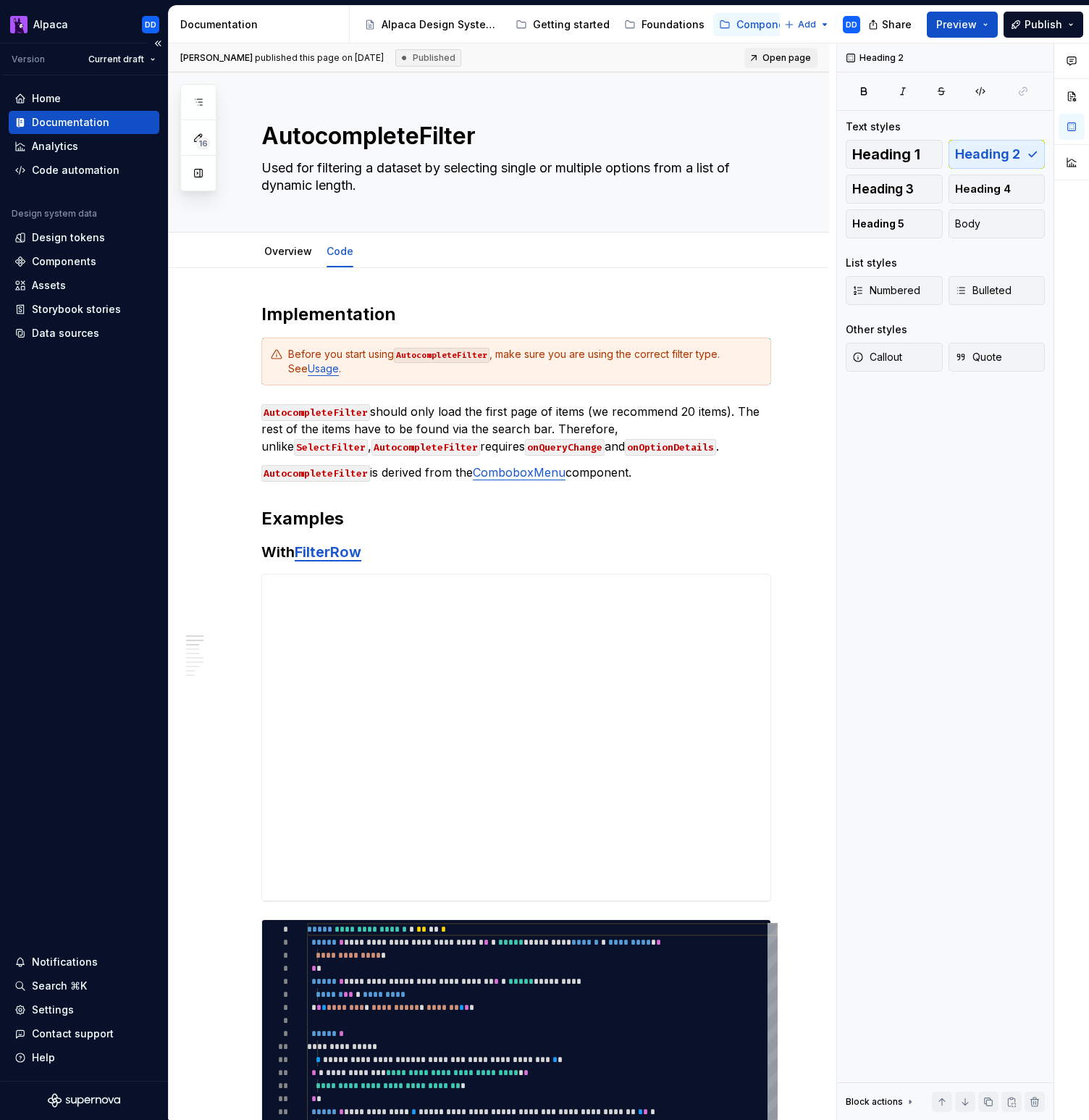
type textarea "*"
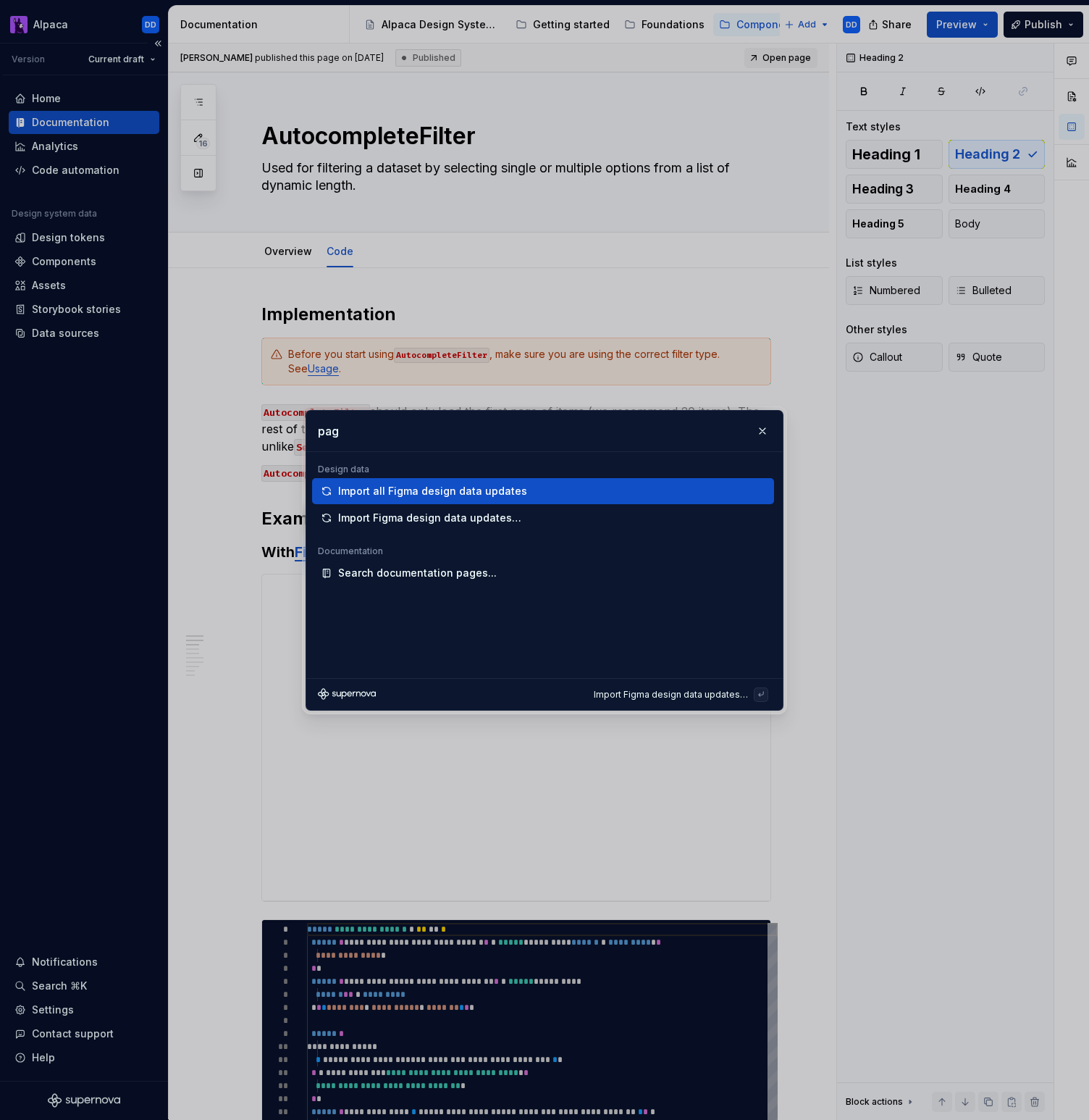
type input "page"
type input "layout"
type input "p"
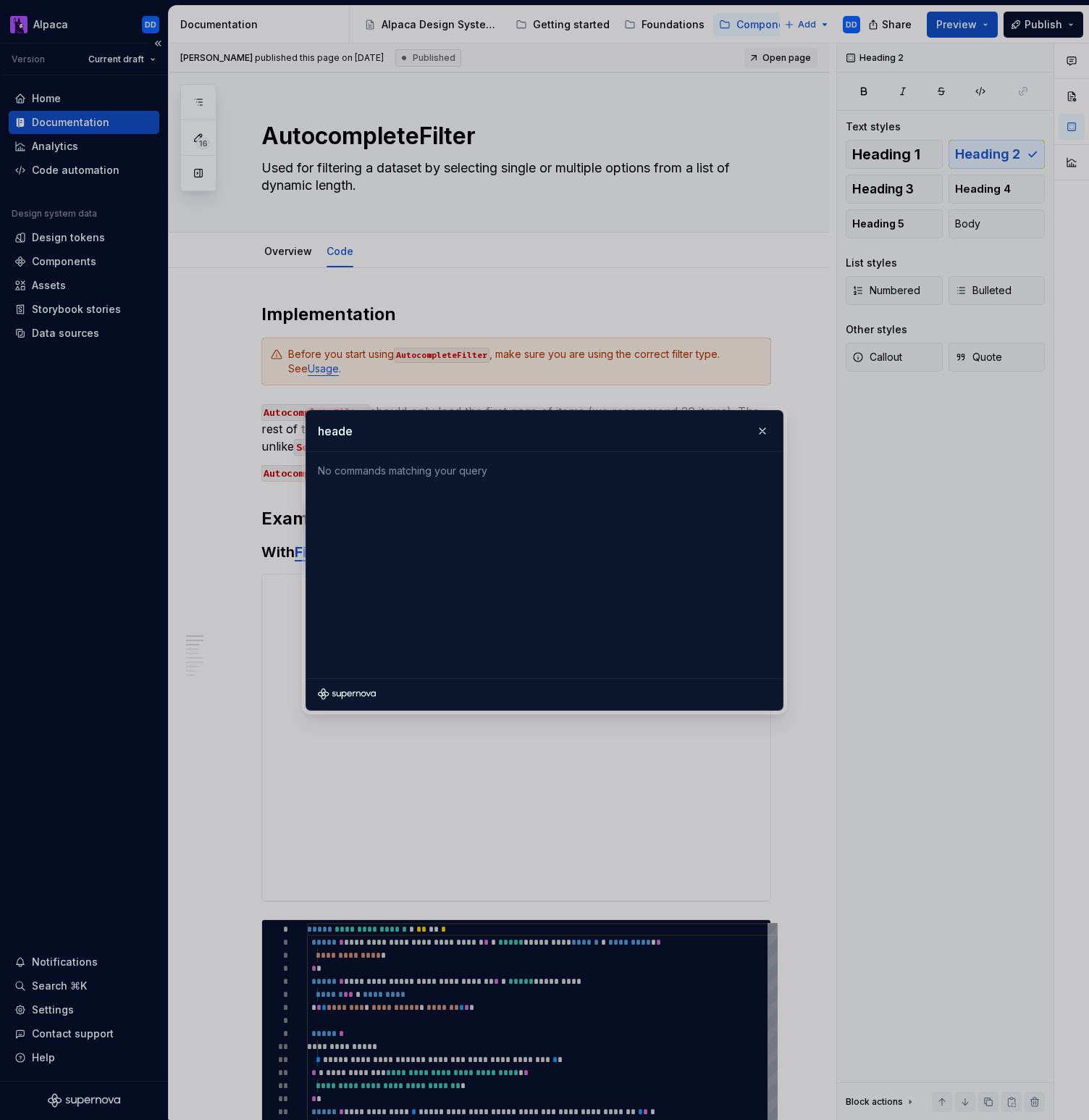
type input "header"
type input "pagehead"
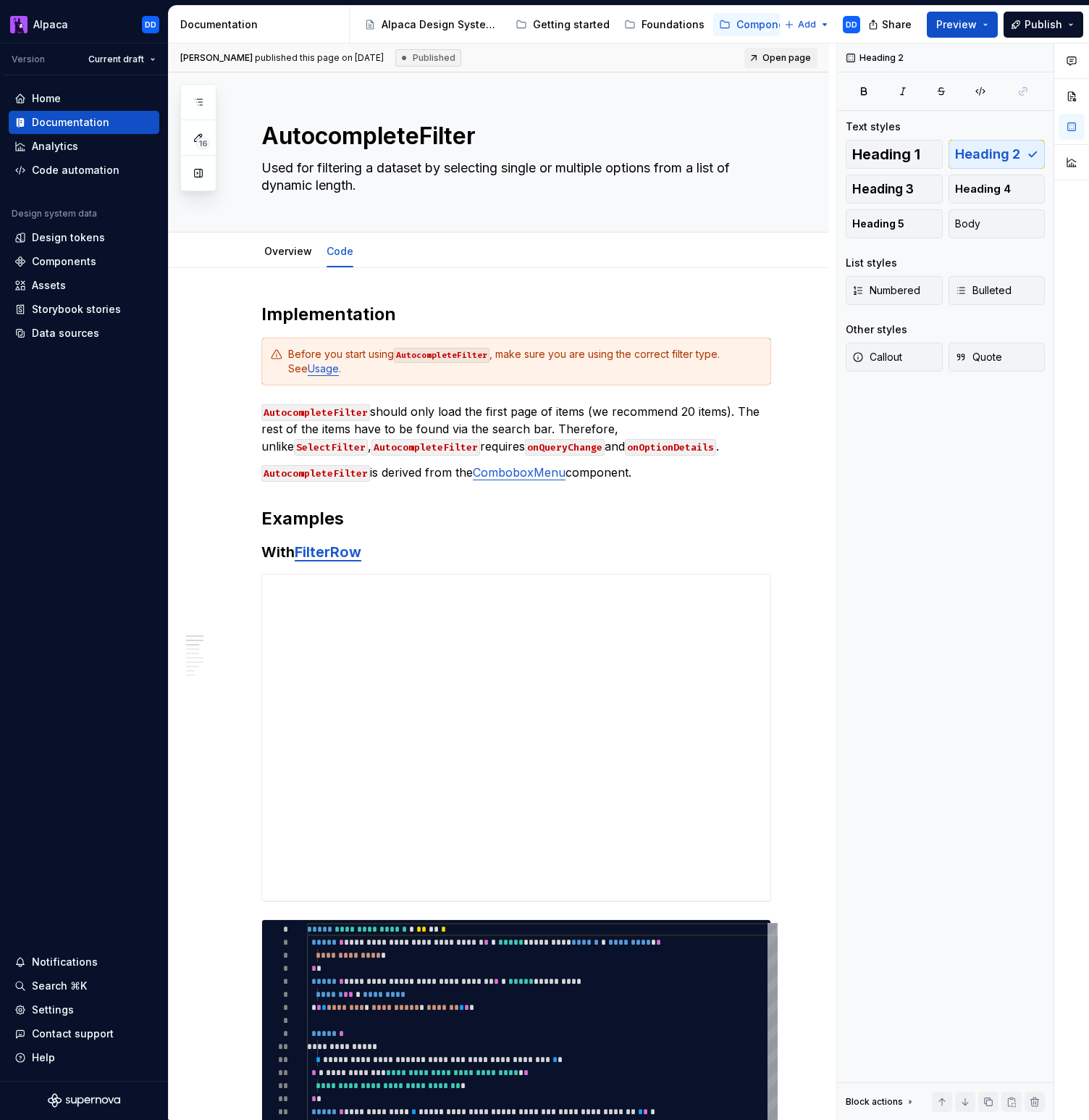
click at [234, 20] on div "Documentation" at bounding box center [261, 24] width 163 height 14
click at [737, 23] on div "Components" at bounding box center [769, 24] width 64 height 14
click at [724, 22] on button "Page tree" at bounding box center [727, 24] width 18 height 18
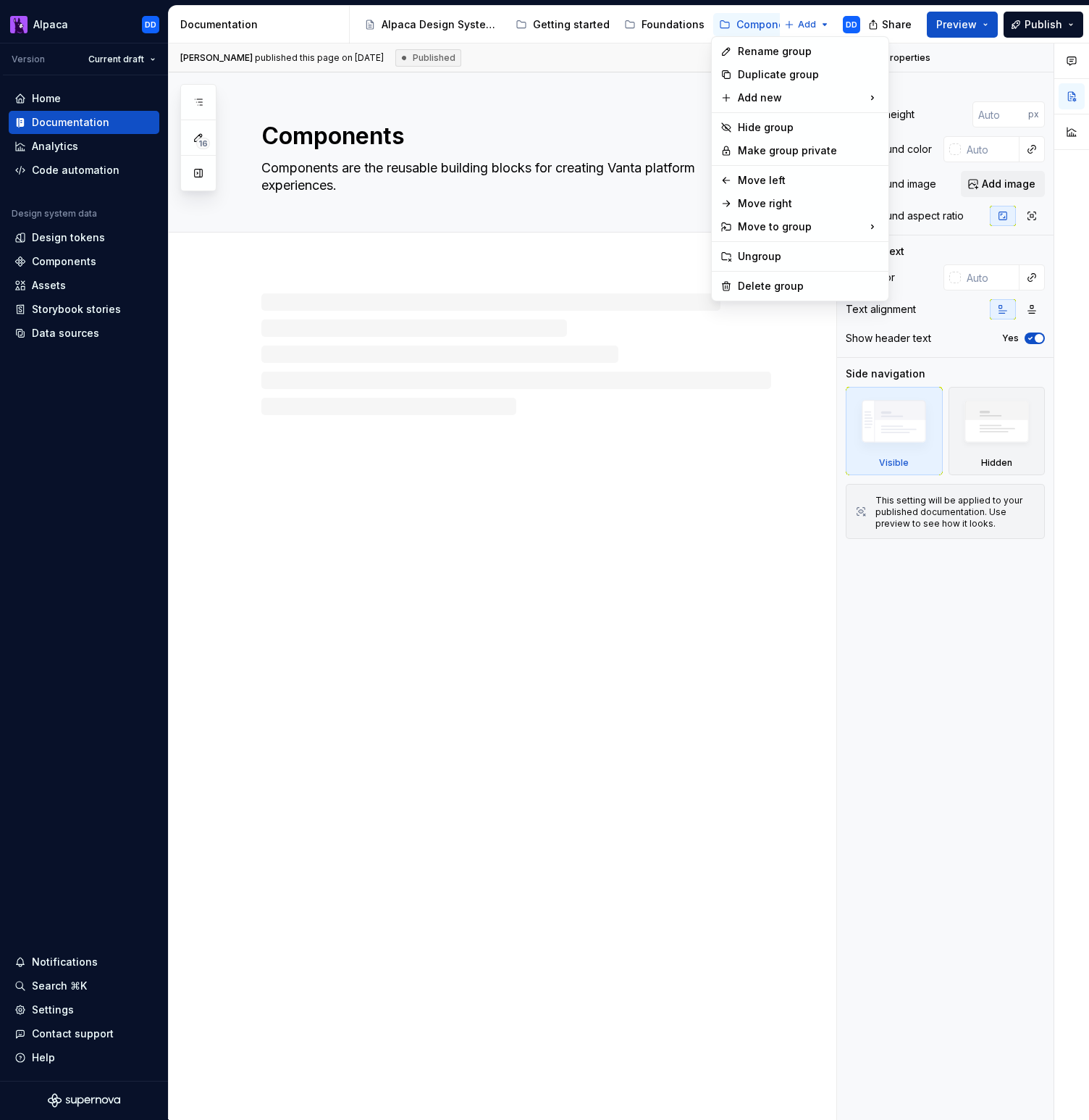
click at [743, 22] on html "Alpaca DD Version Current draft Home Documentation Analytics Code automation De…" at bounding box center [544, 560] width 1089 height 1120
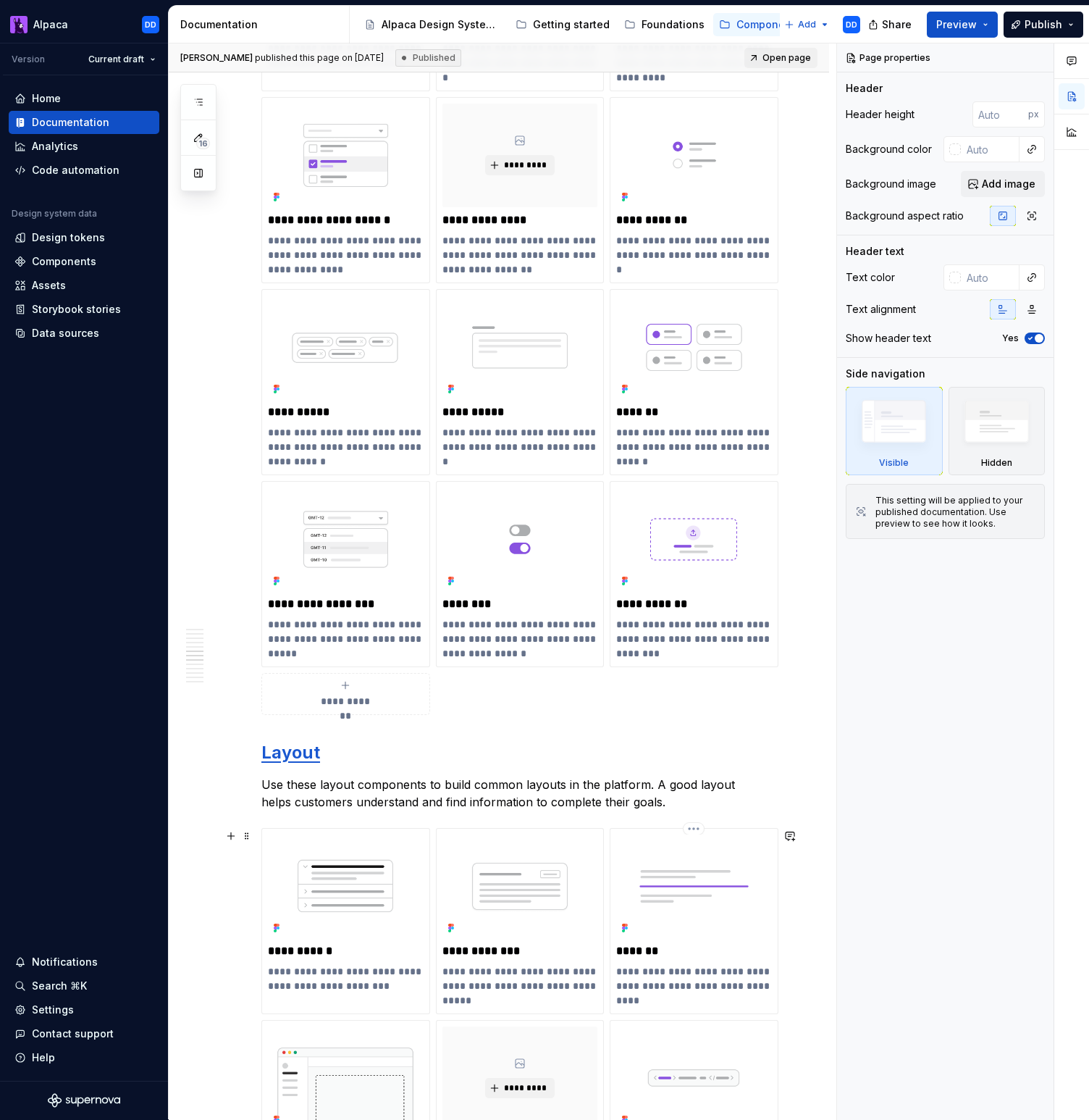
scroll to position [3353, 0]
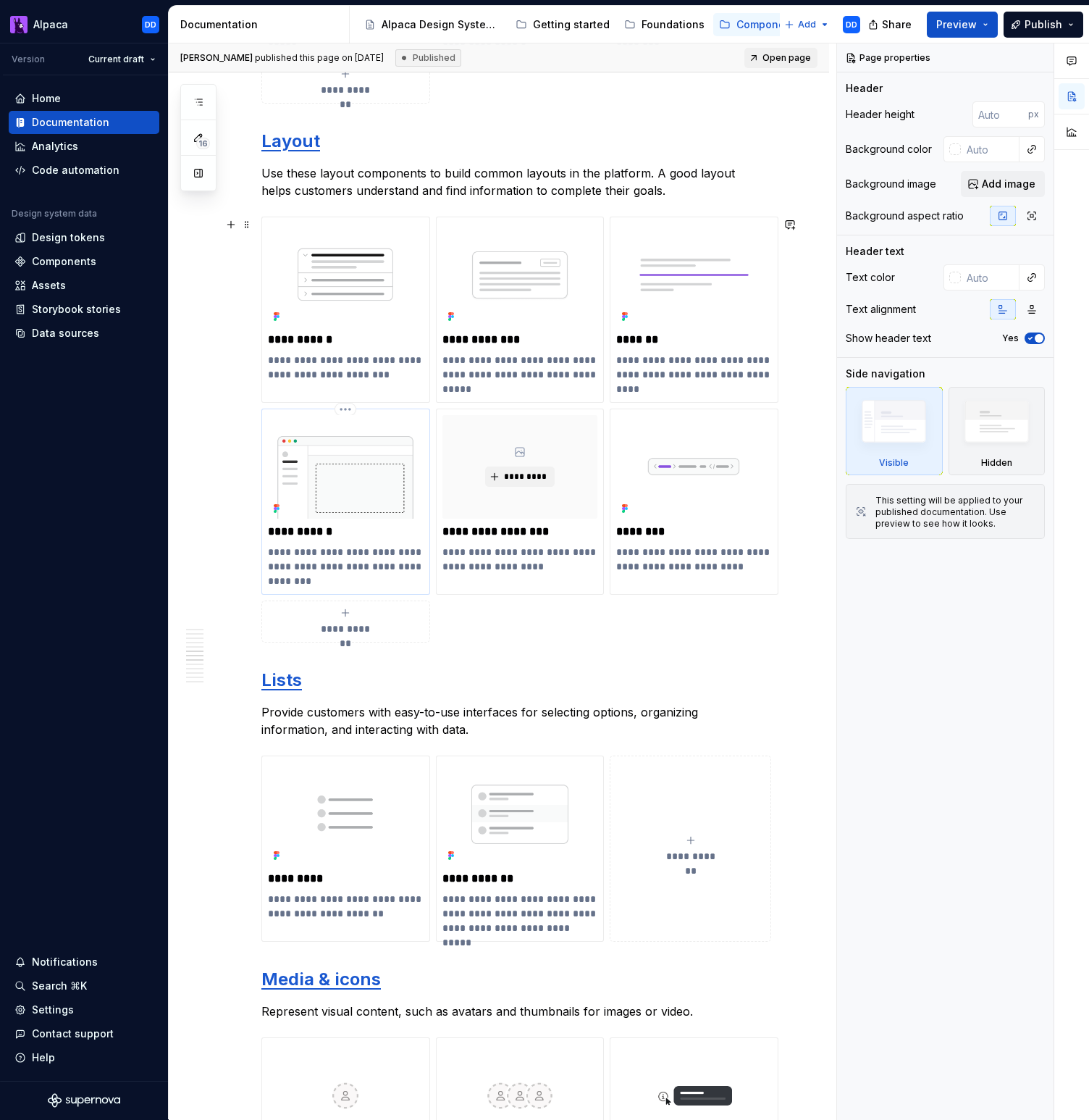
click at [282, 532] on p "**********" at bounding box center [346, 531] width 156 height 14
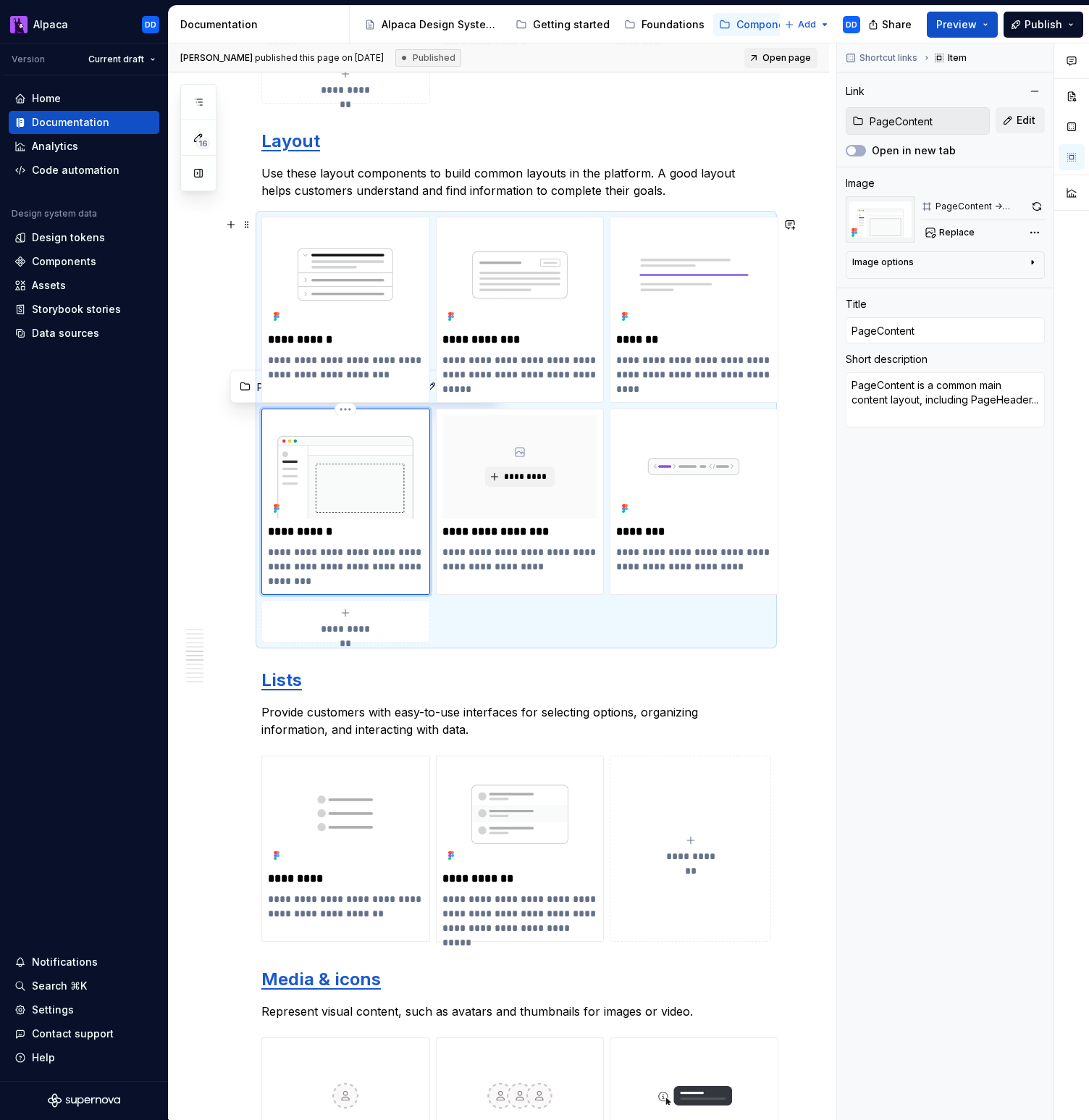
click at [334, 538] on p "**********" at bounding box center [346, 531] width 156 height 14
click at [227, 501] on div "**********" at bounding box center [499, 296] width 661 height 6771
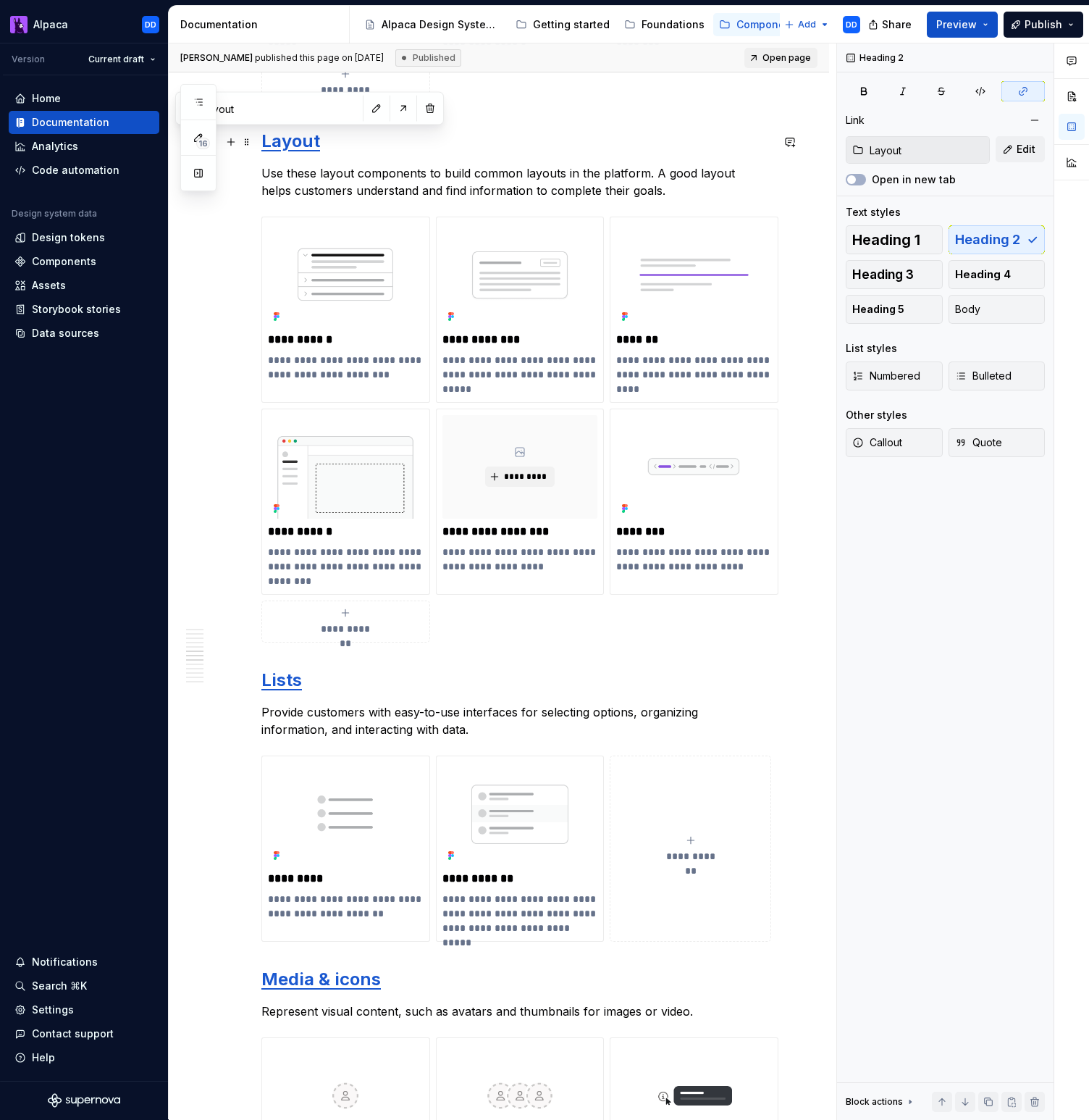
click at [296, 145] on link "Layout" at bounding box center [291, 141] width 59 height 21
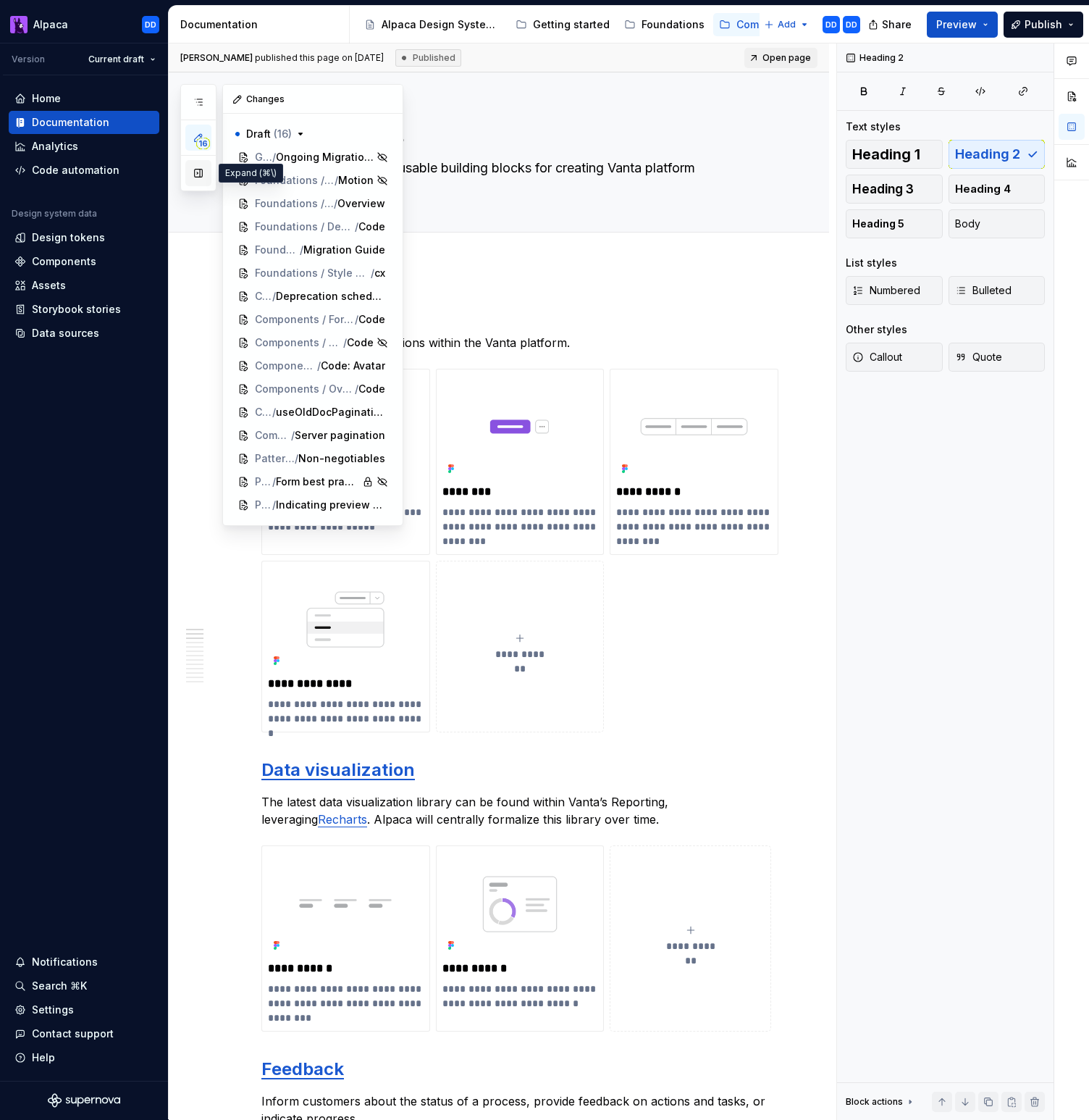
click at [196, 182] on button "button" at bounding box center [198, 173] width 26 height 26
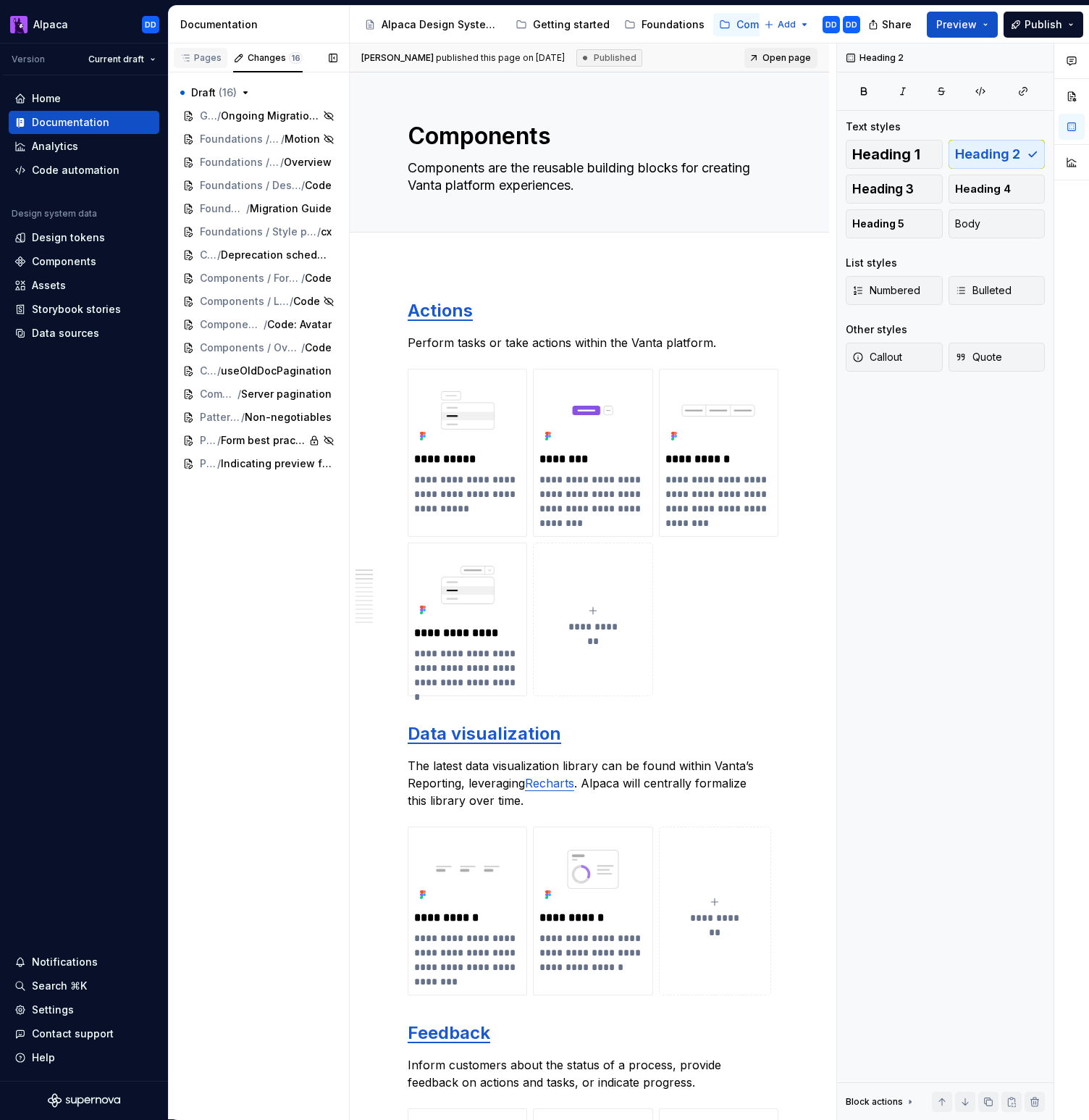
click at [212, 51] on div "Pages" at bounding box center [201, 58] width 54 height 20
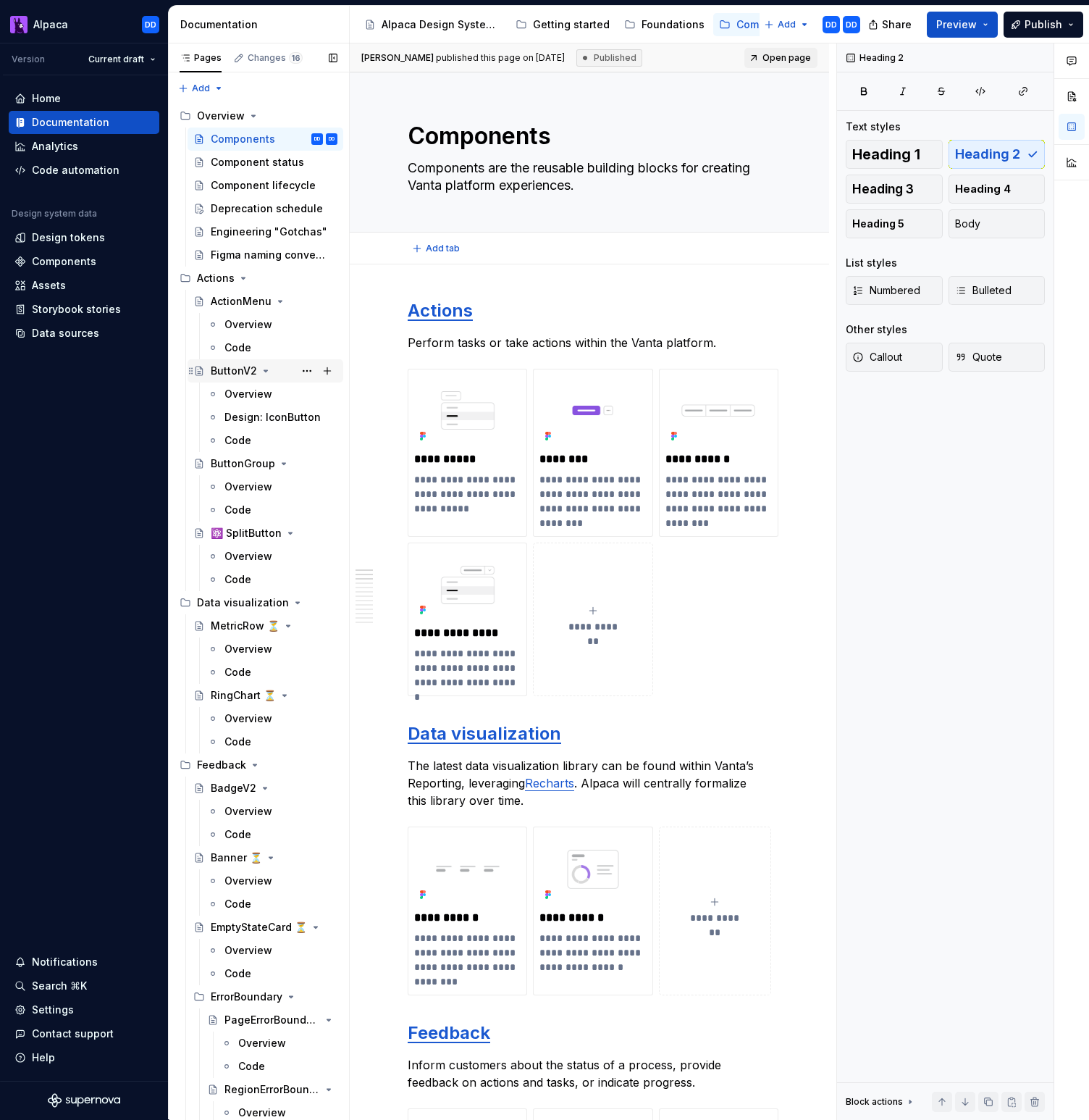
type textarea "*"
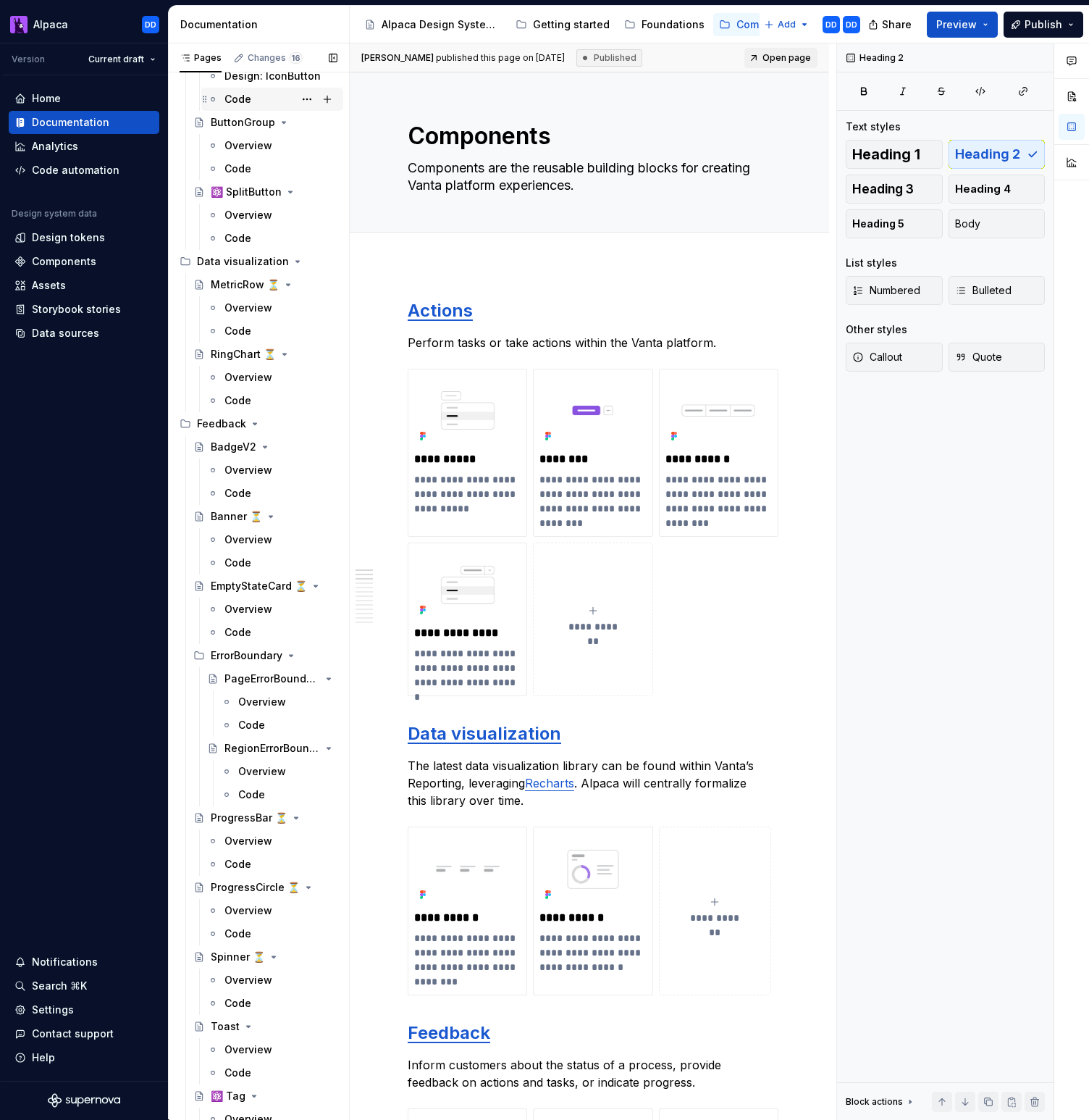
scroll to position [353, 0]
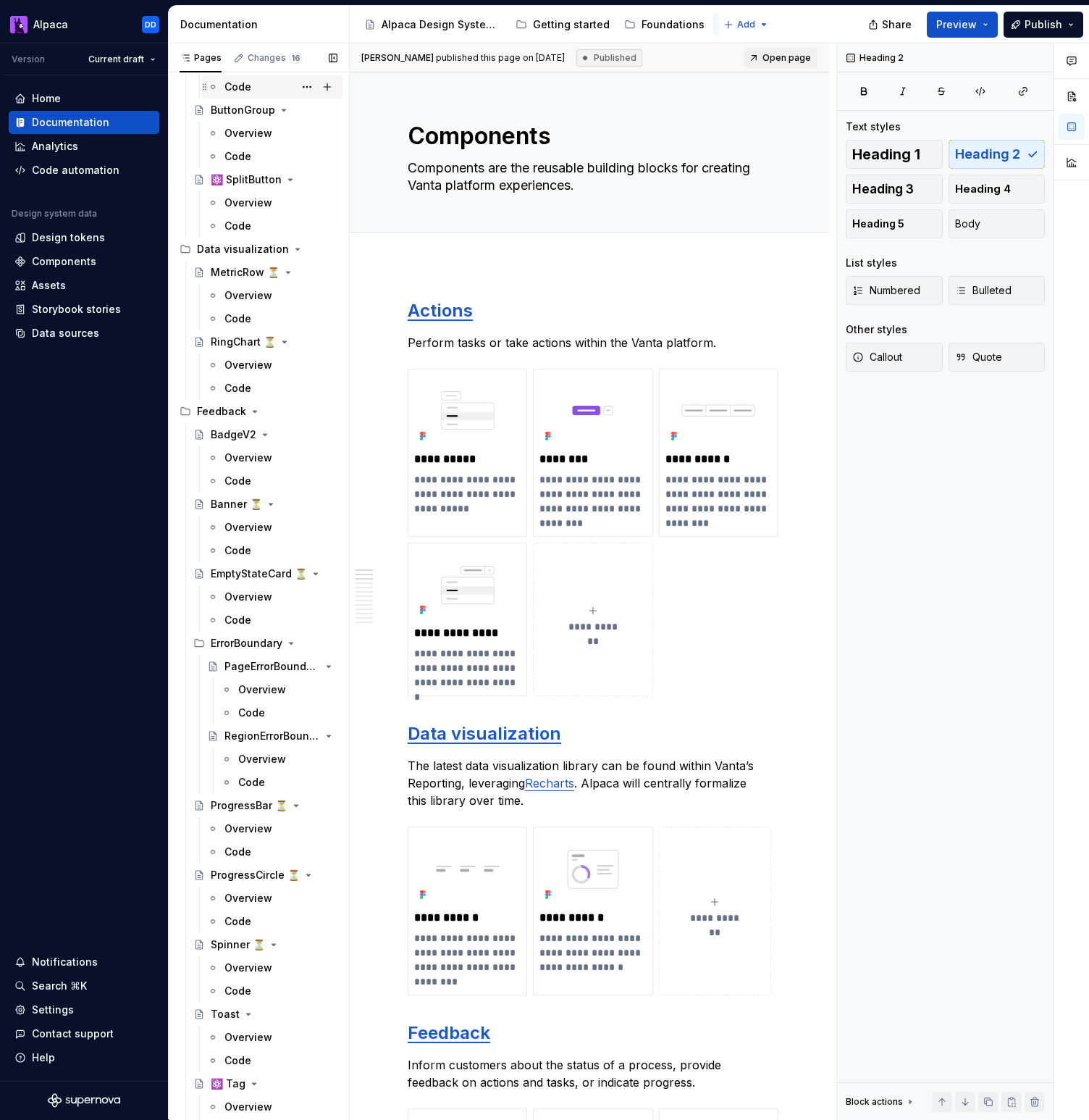
type textarea "*"
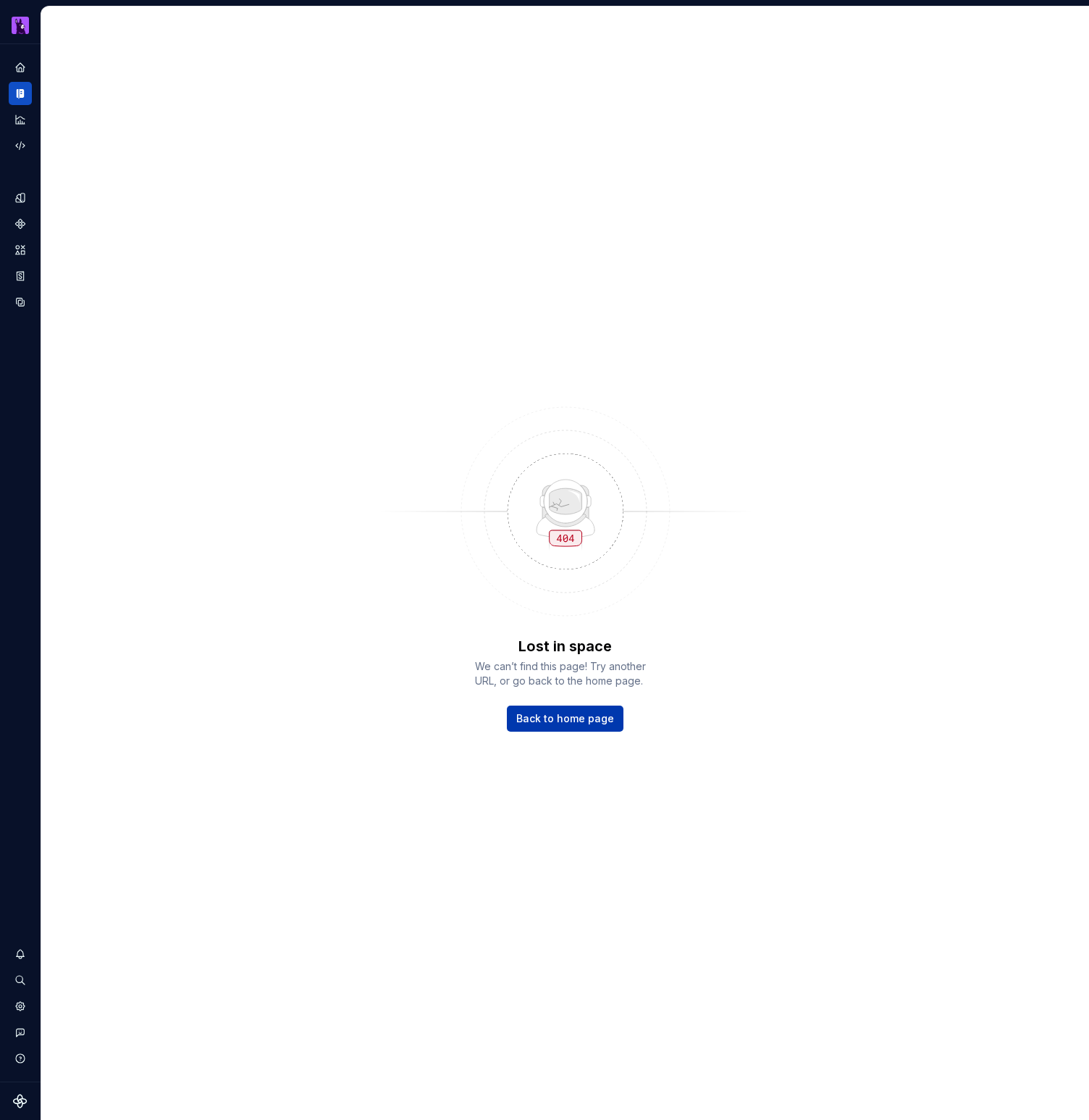
click at [577, 722] on span "Back to home page" at bounding box center [566, 718] width 98 height 14
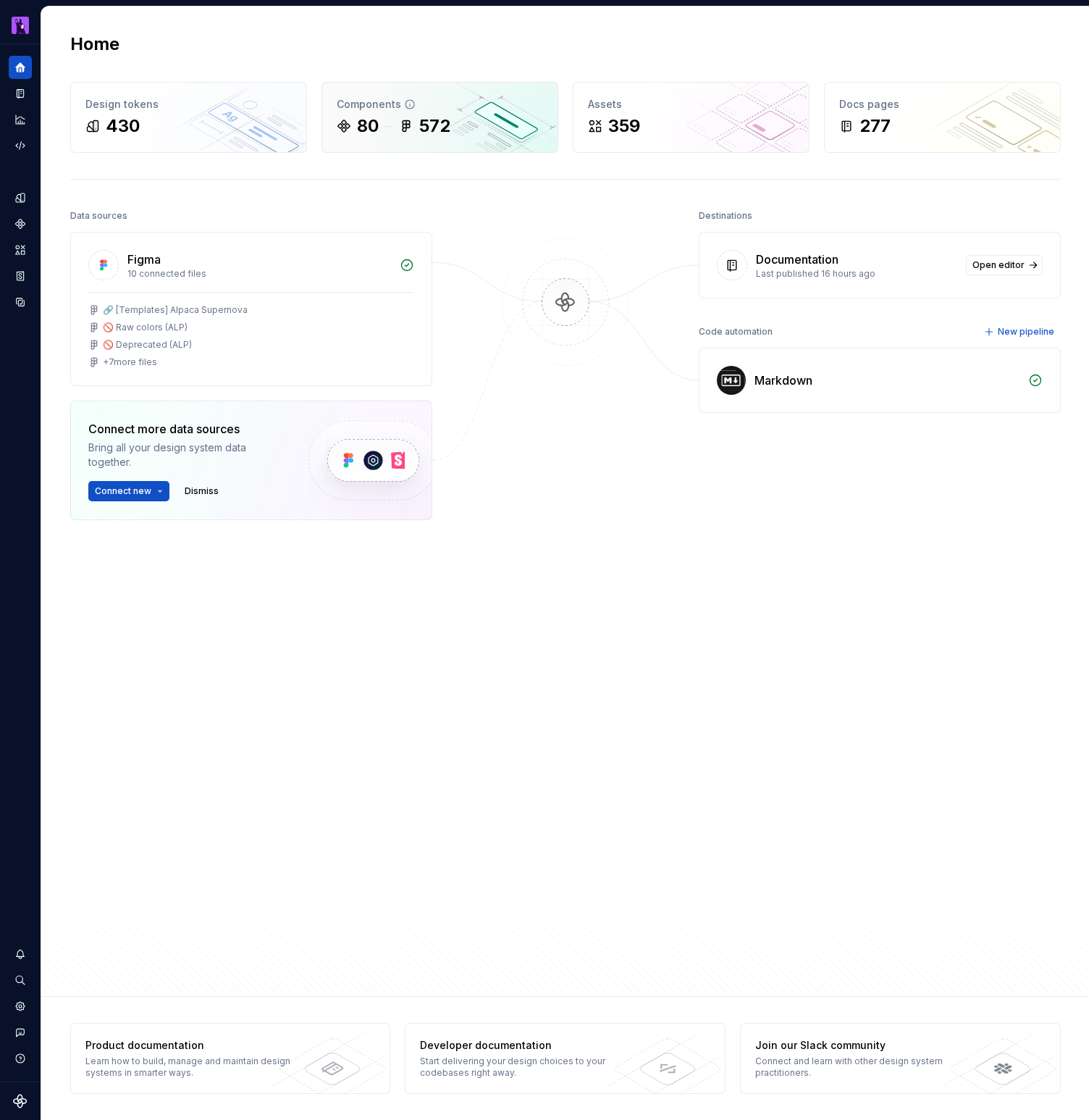
click at [447, 124] on div "572" at bounding box center [435, 126] width 31 height 23
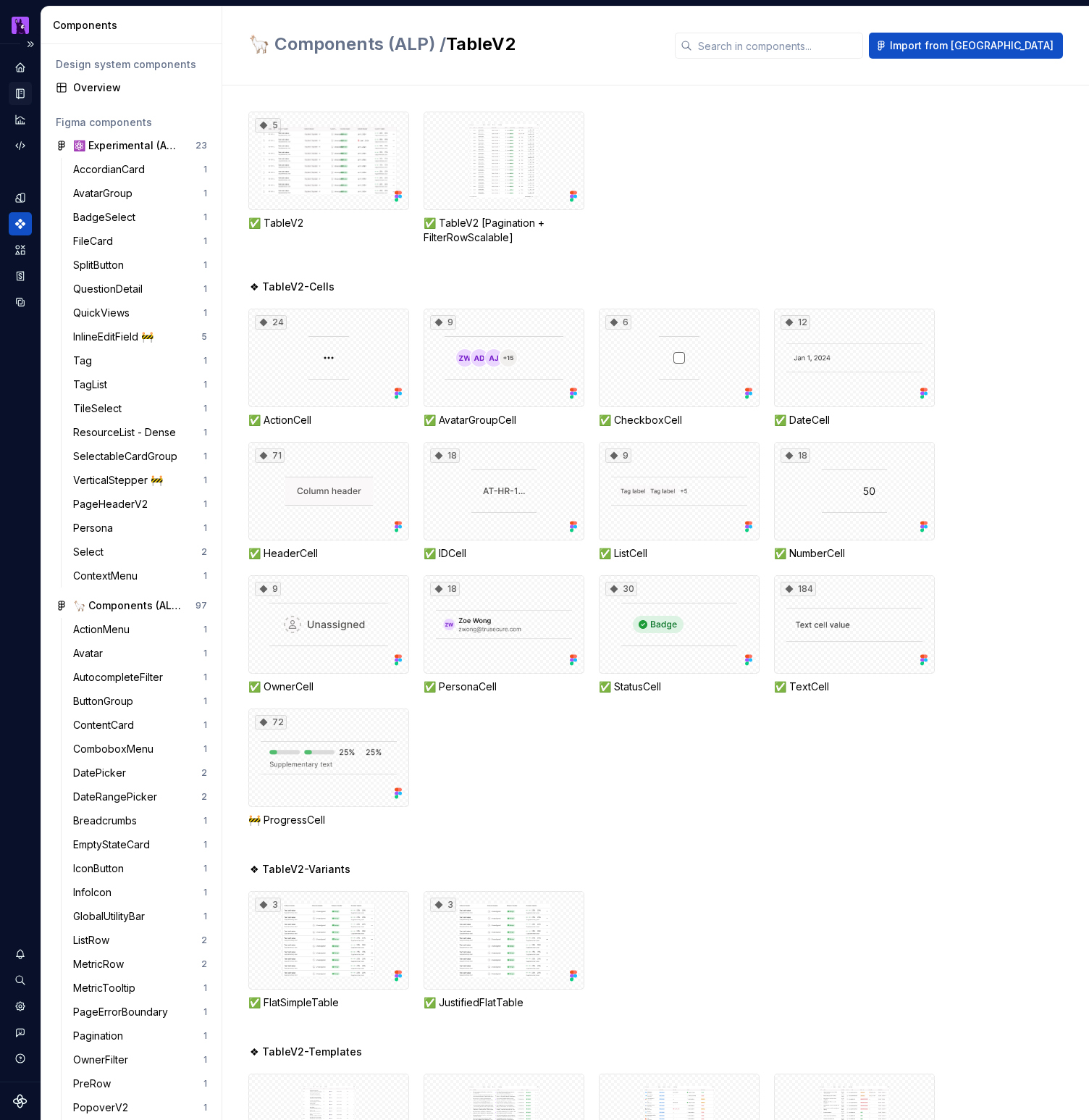
click at [25, 93] on icon "Documentation" at bounding box center [19, 93] width 13 height 13
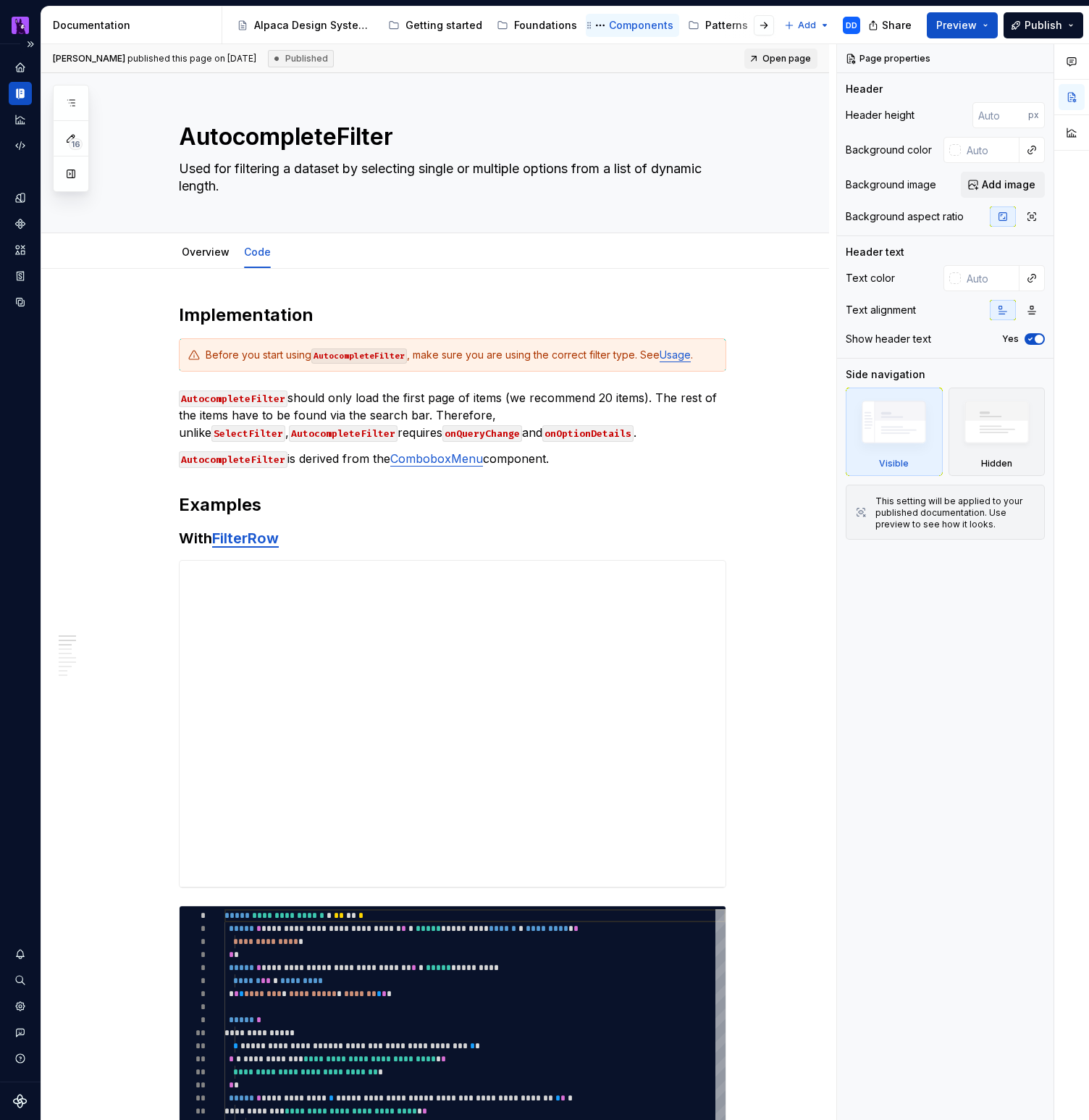
click at [641, 19] on div "Components" at bounding box center [641, 24] width 64 height 14
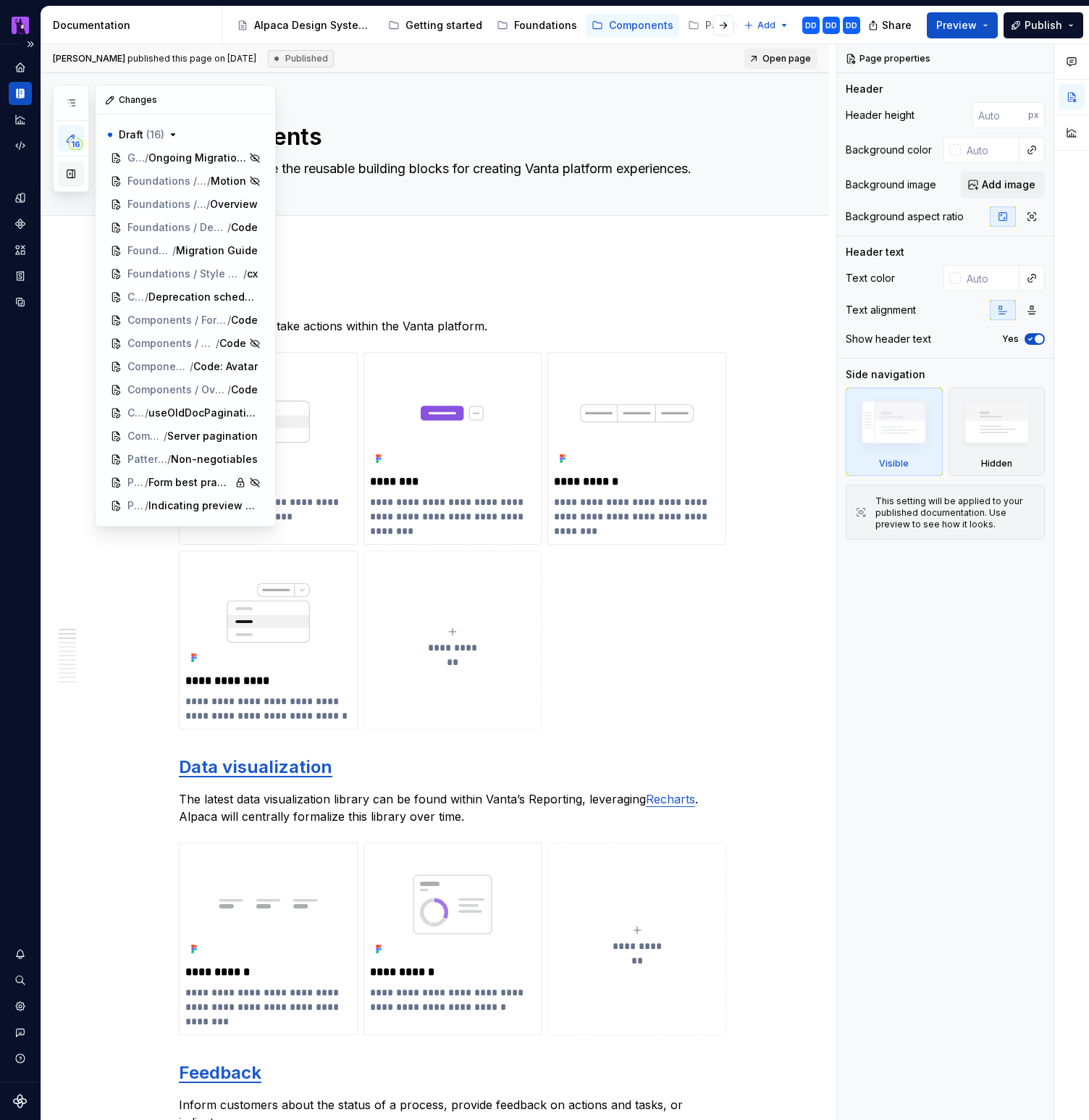
click at [72, 172] on button "button" at bounding box center [71, 174] width 26 height 26
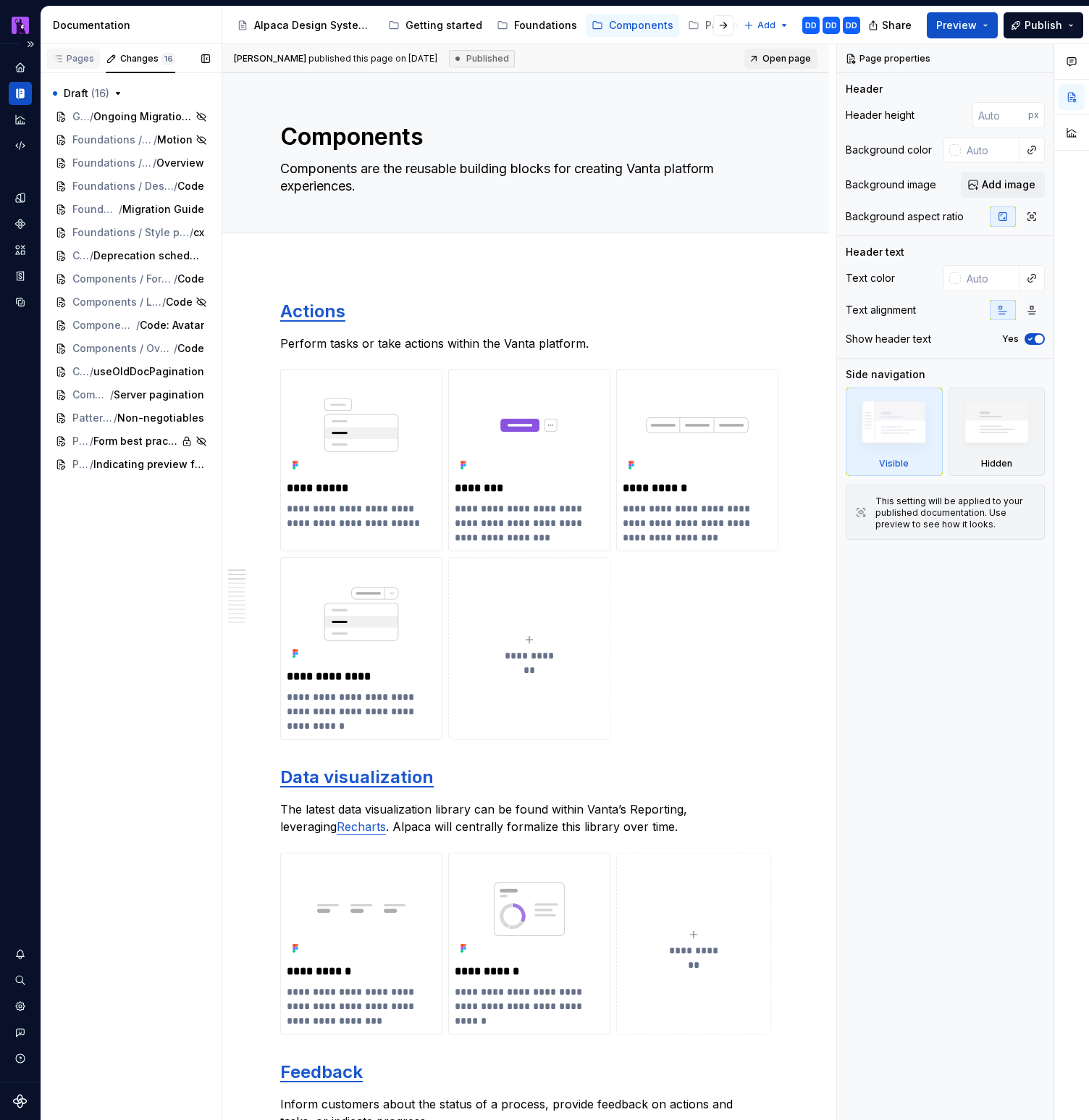
click at [81, 58] on div "Pages" at bounding box center [73, 59] width 42 height 12
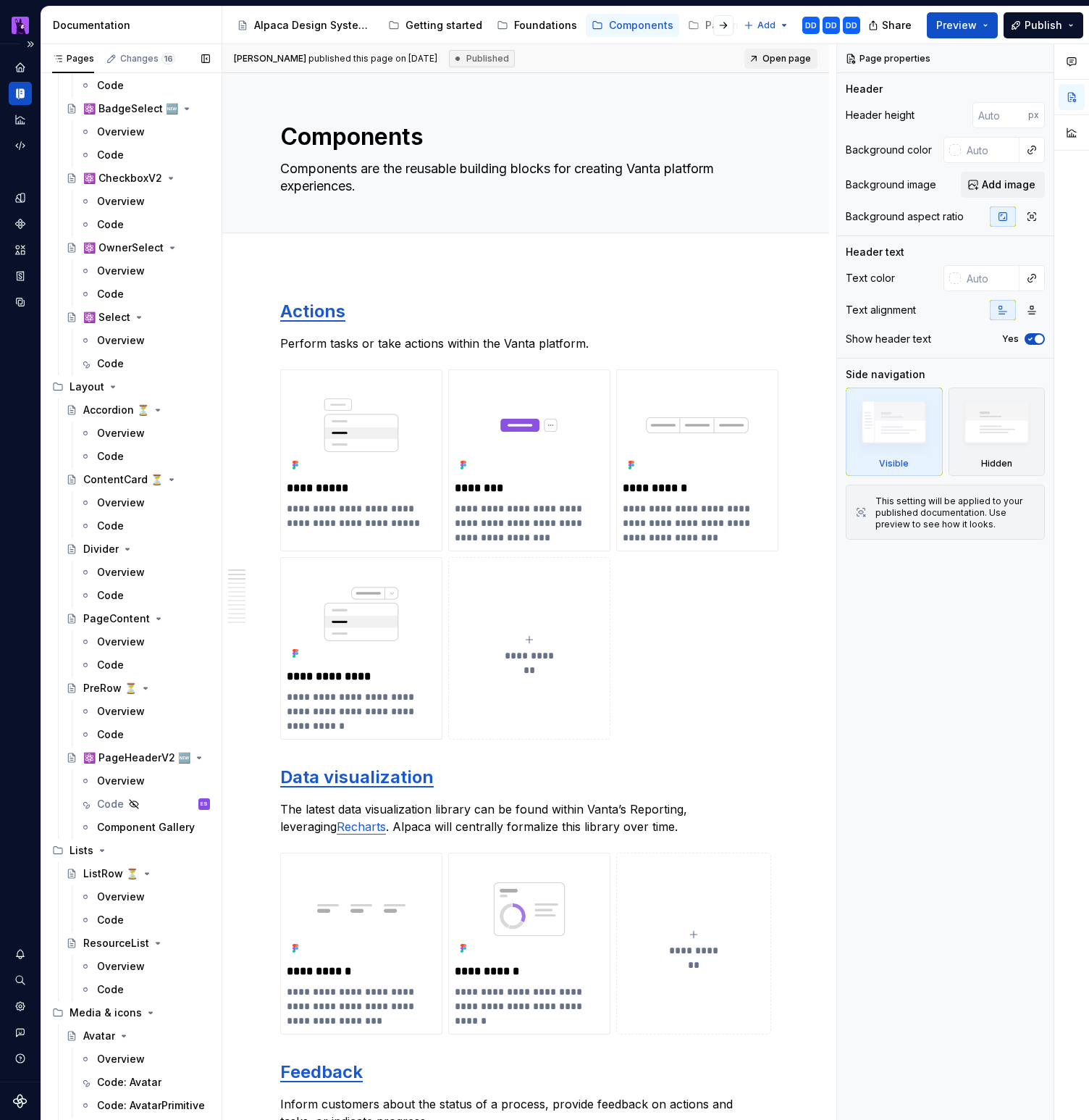
scroll to position [2746, 0]
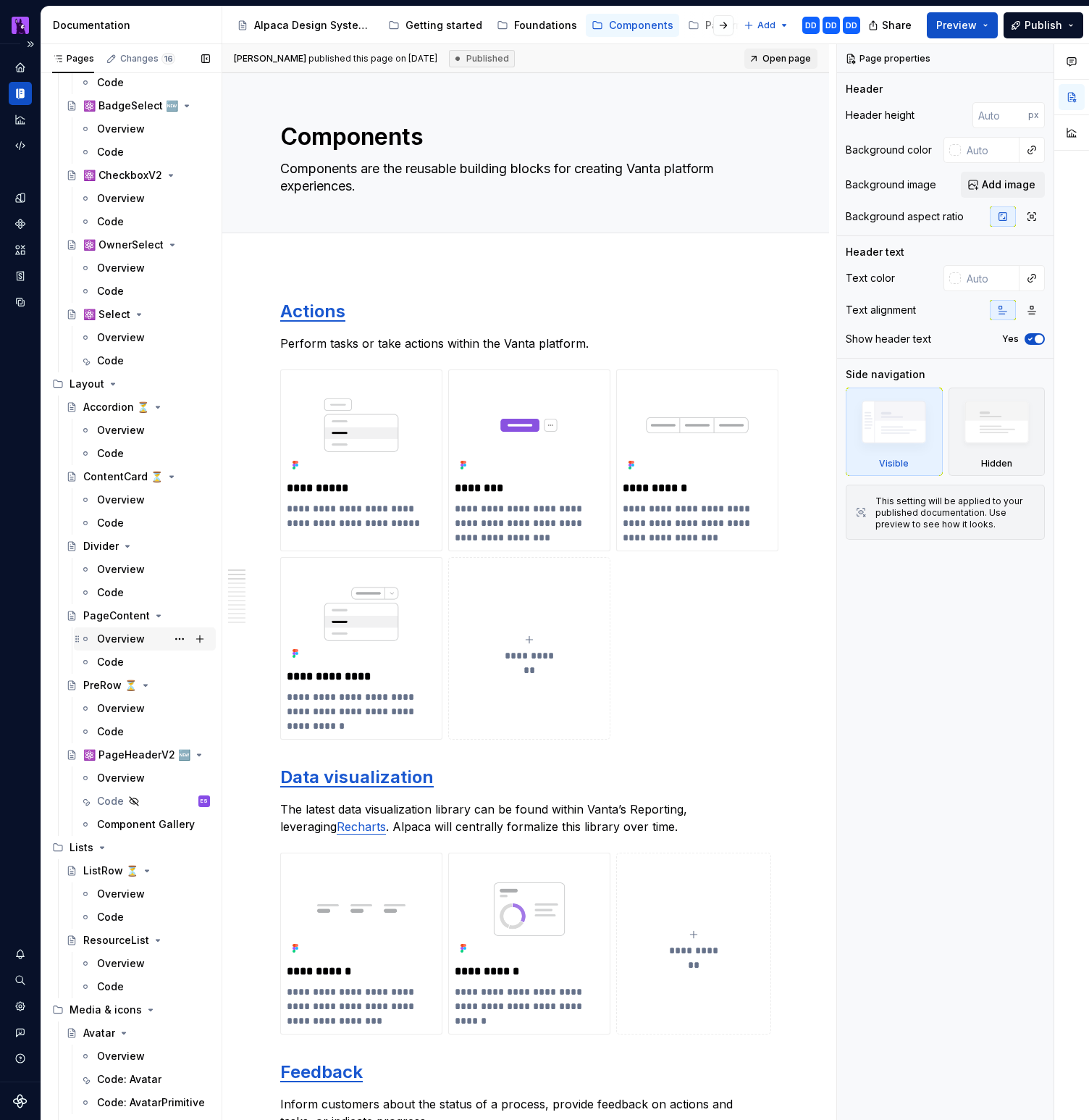
click at [120, 638] on div "Overview" at bounding box center [121, 638] width 48 height 14
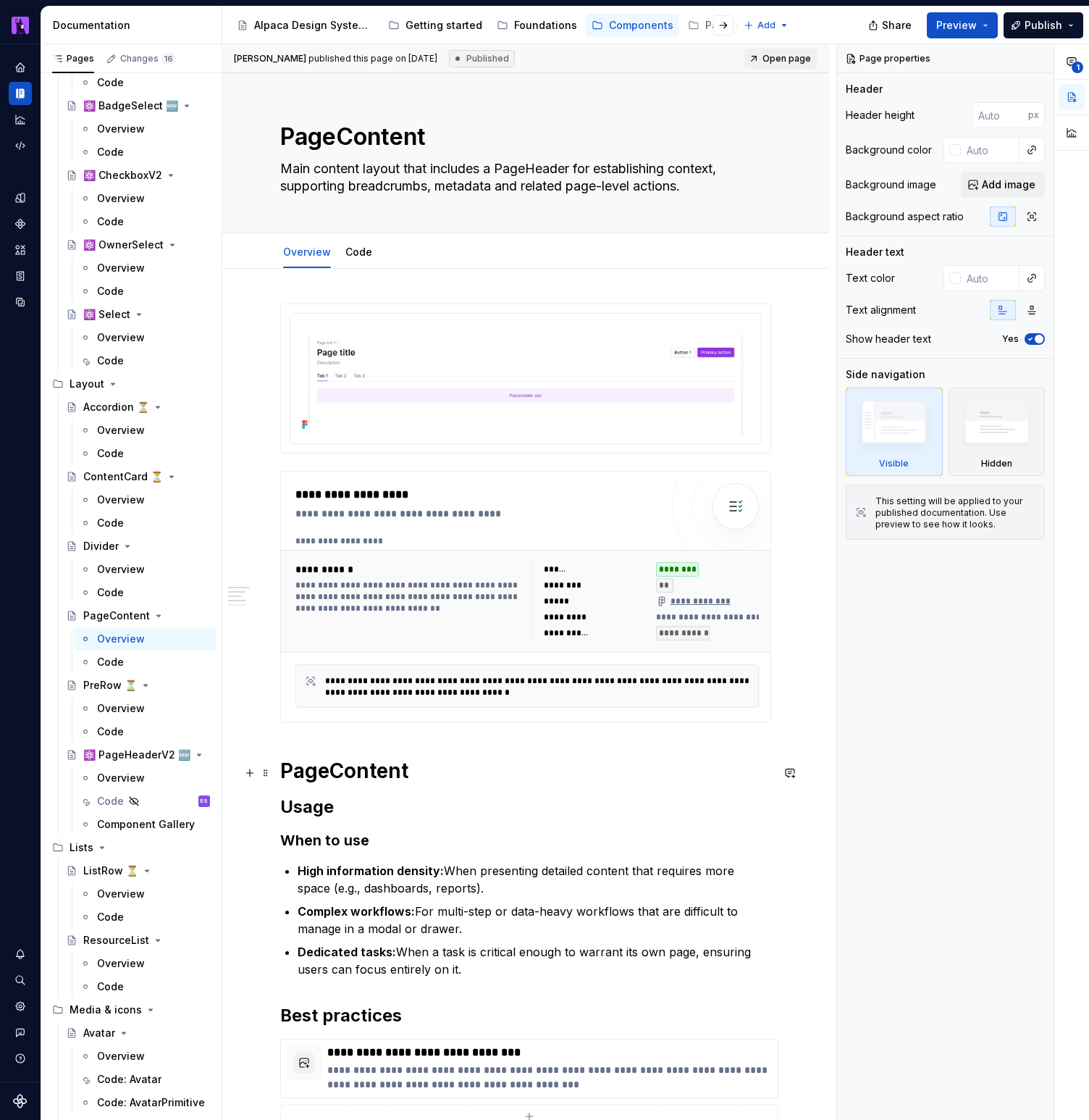
type textarea "*"
